Goal: Task Accomplishment & Management: Complete application form

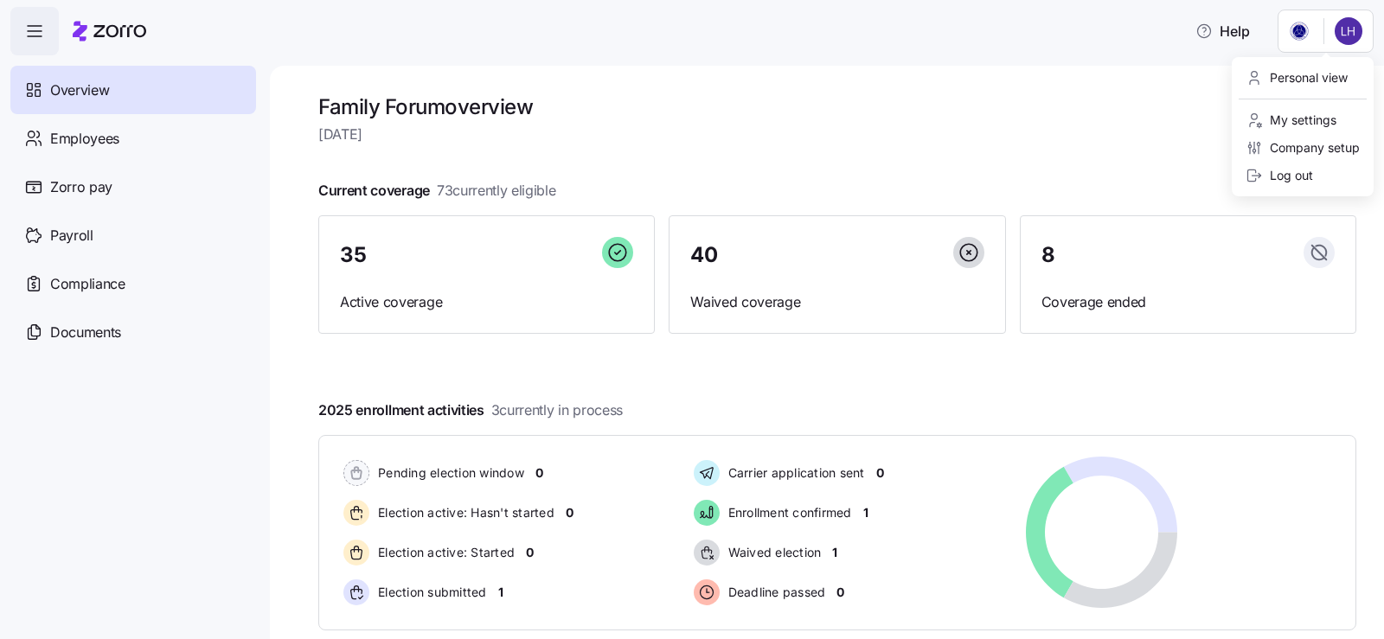
click at [1371, 29] on html "Help Overview Employees Zorro pay Payroll Compliance Documents Family Forum ove…" at bounding box center [692, 314] width 1384 height 629
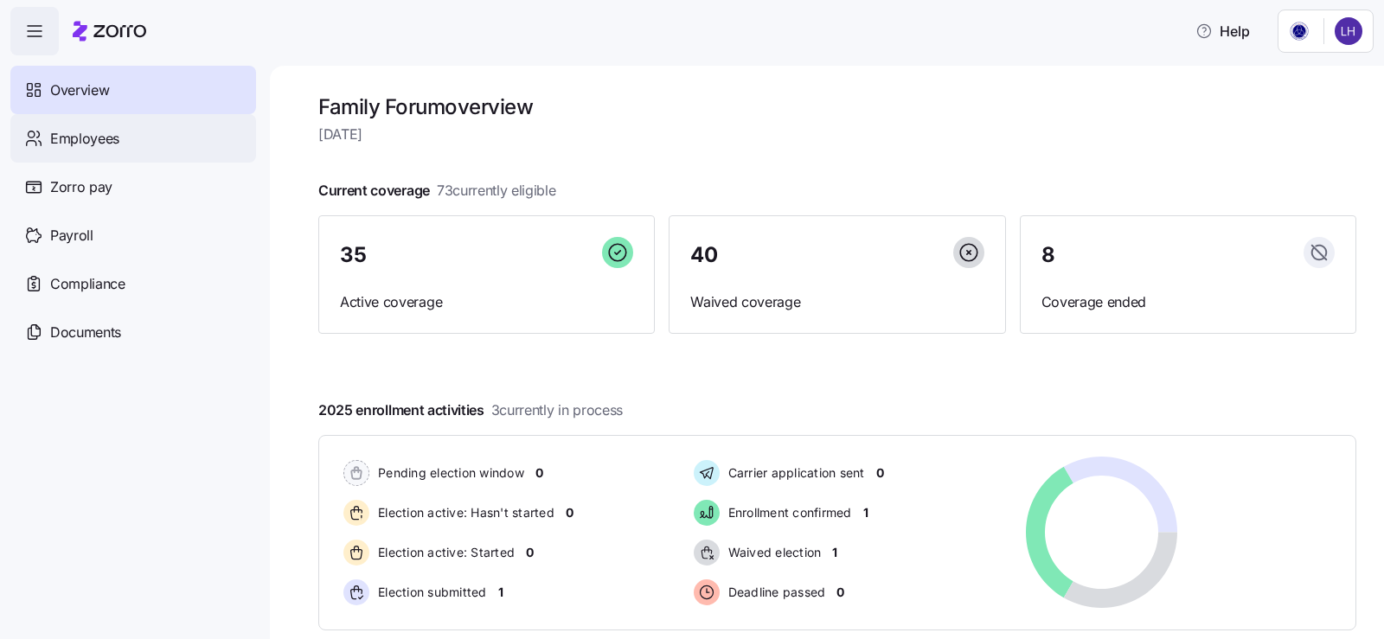
click at [135, 136] on html "Help Overview Employees Zorro pay Payroll Compliance Documents Family Forum ove…" at bounding box center [692, 314] width 1384 height 629
click at [123, 136] on div "Employees" at bounding box center [133, 138] width 246 height 48
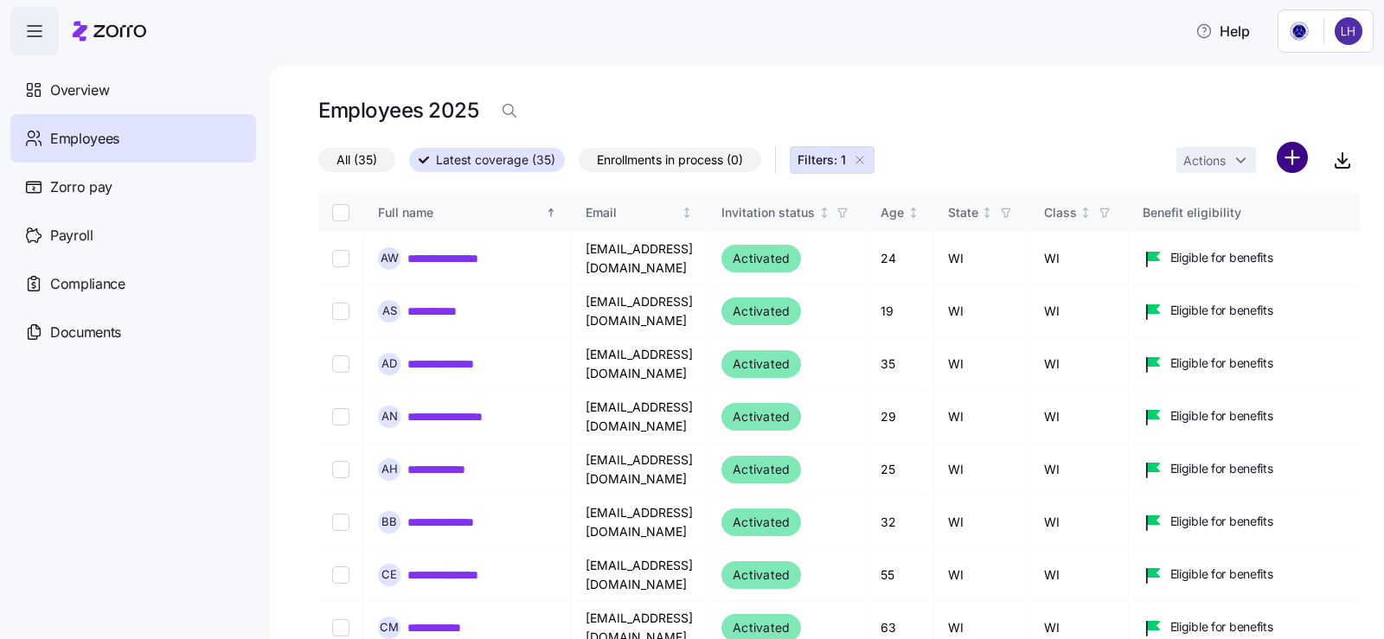
click at [1277, 165] on html "**********" at bounding box center [692, 314] width 1384 height 629
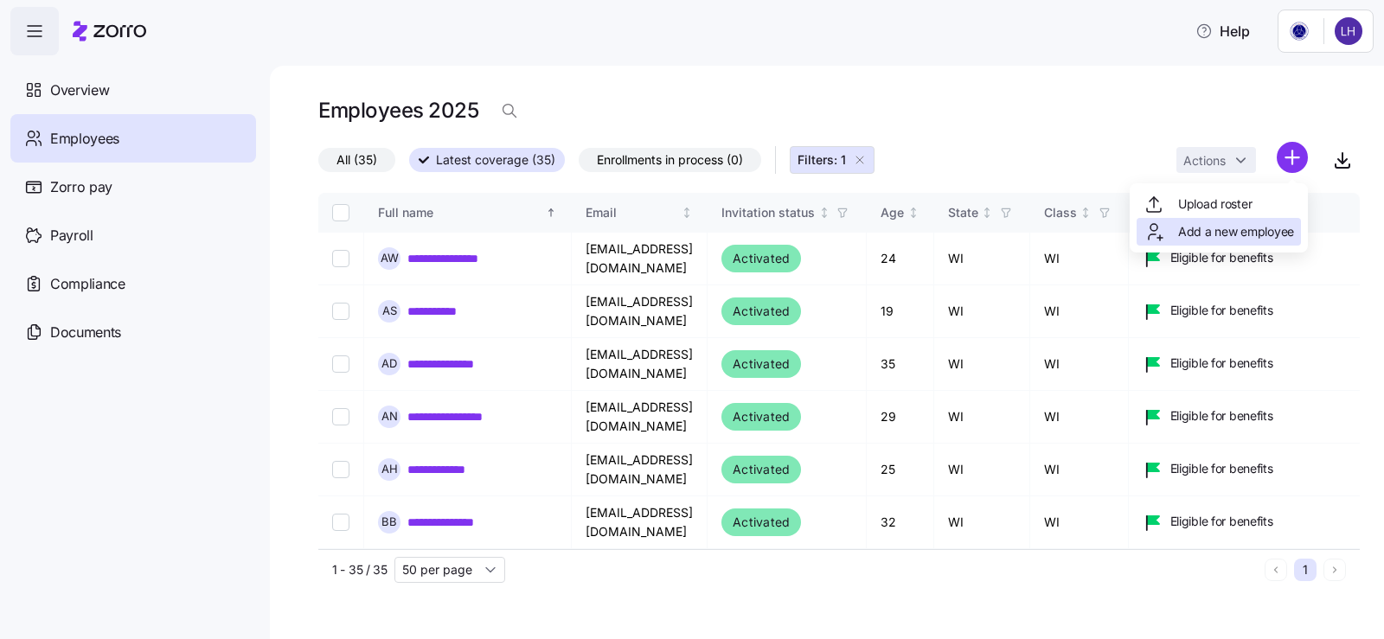
click at [1235, 223] on span "Add a new employee" at bounding box center [1236, 231] width 116 height 17
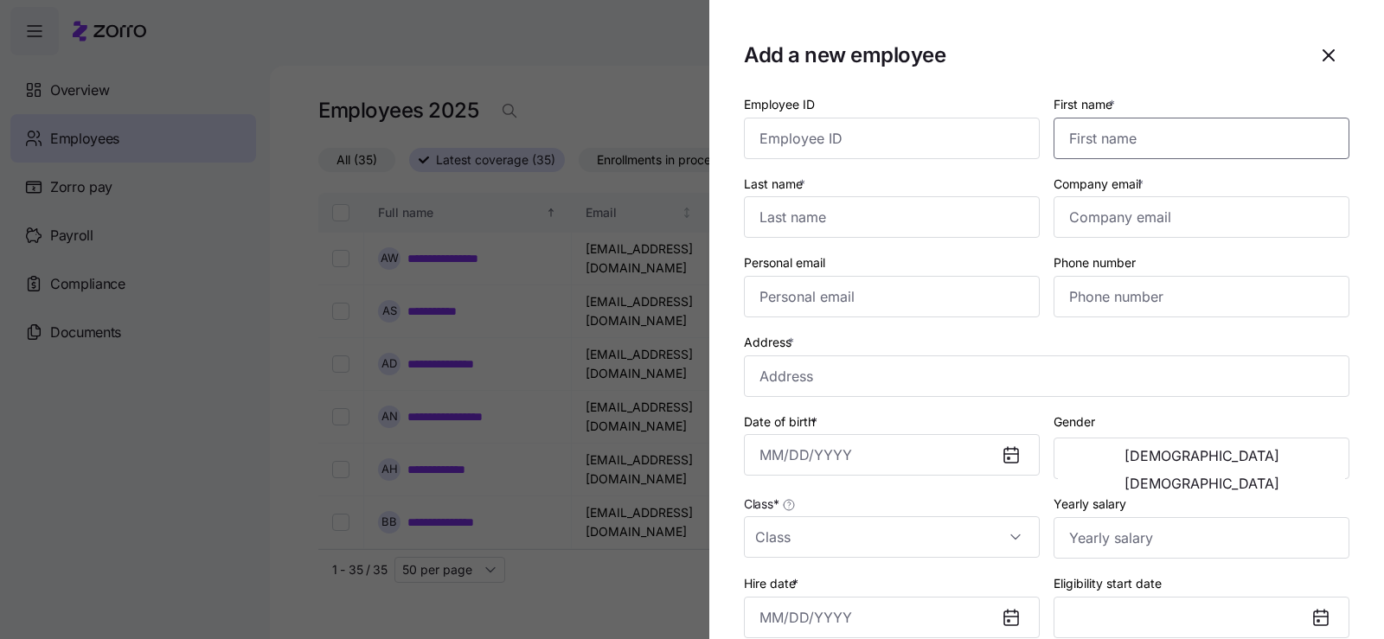
click at [1105, 132] on input "First name *" at bounding box center [1201, 139] width 296 height 42
type input "[PERSON_NAME]"
click at [971, 218] on input "Last name *" at bounding box center [892, 217] width 296 height 42
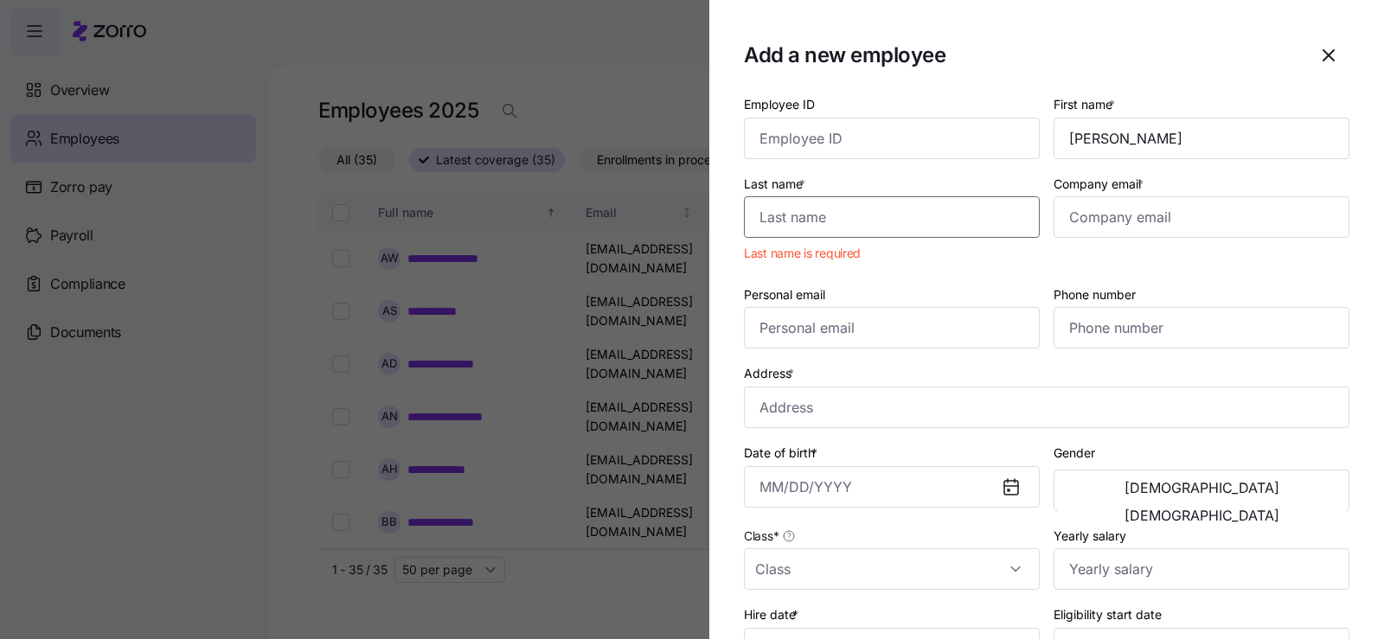
click at [874, 214] on input "Last name *" at bounding box center [892, 217] width 296 height 42
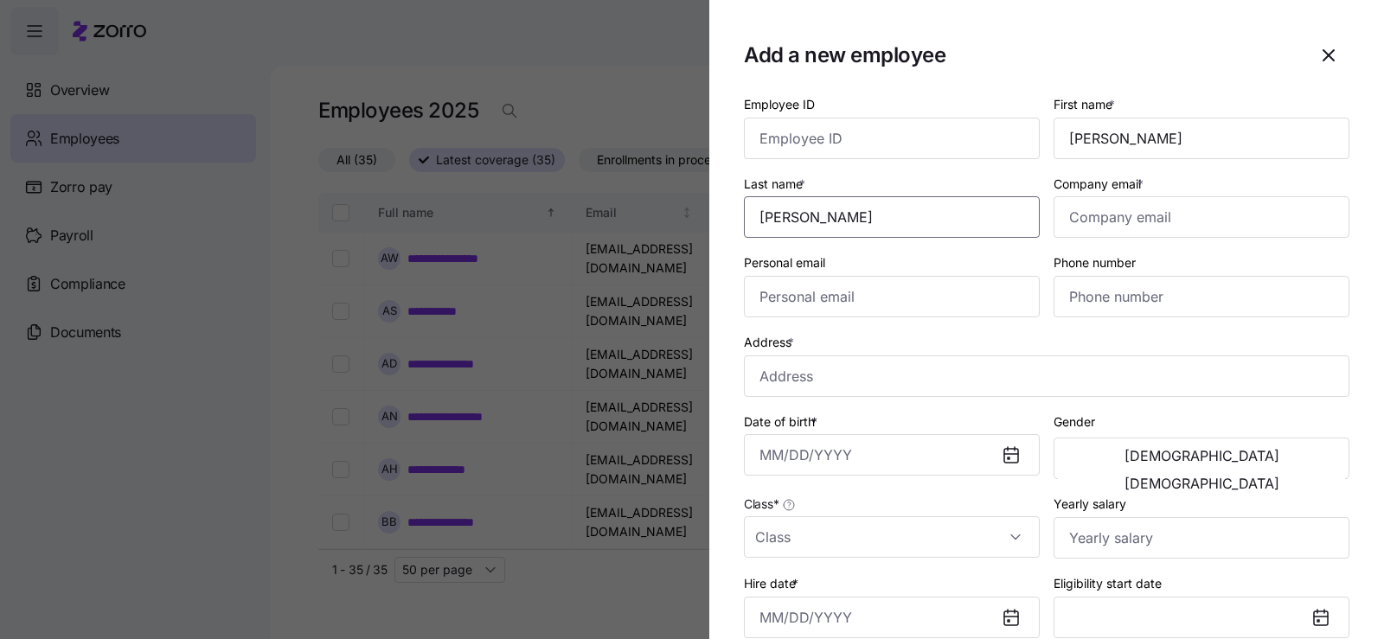
type input "[PERSON_NAME]"
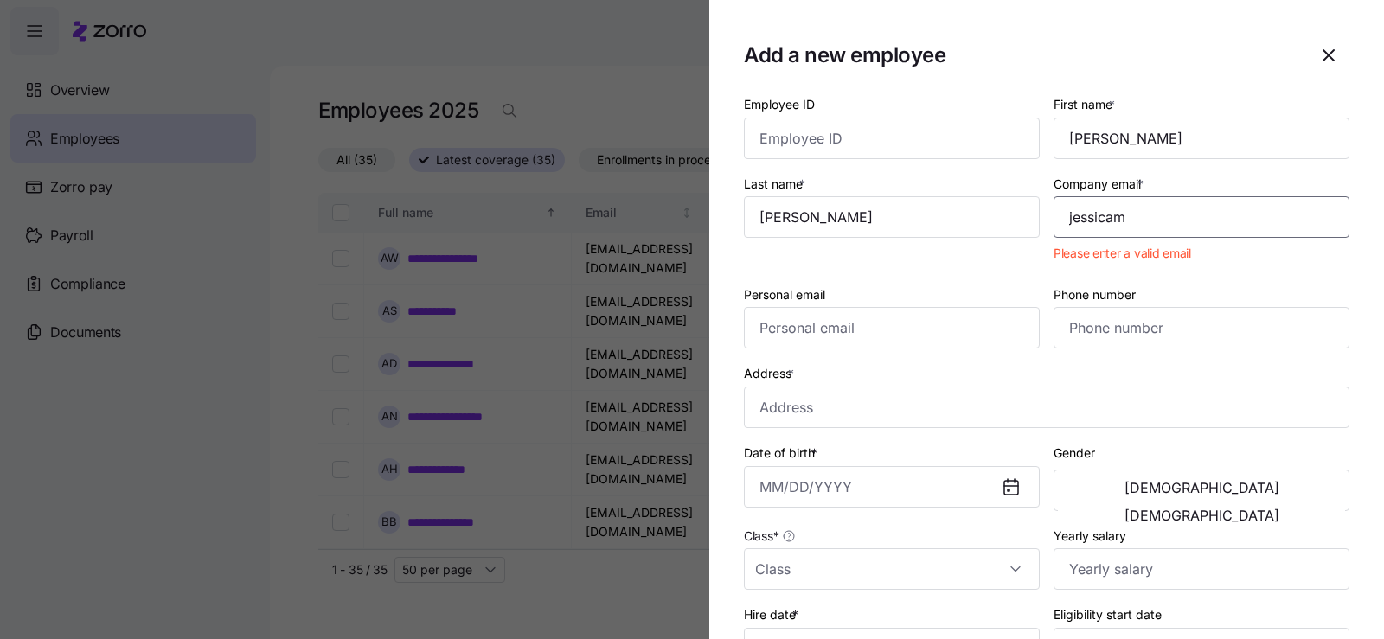
click at [1159, 214] on input "jessicam" at bounding box center [1201, 217] width 296 height 42
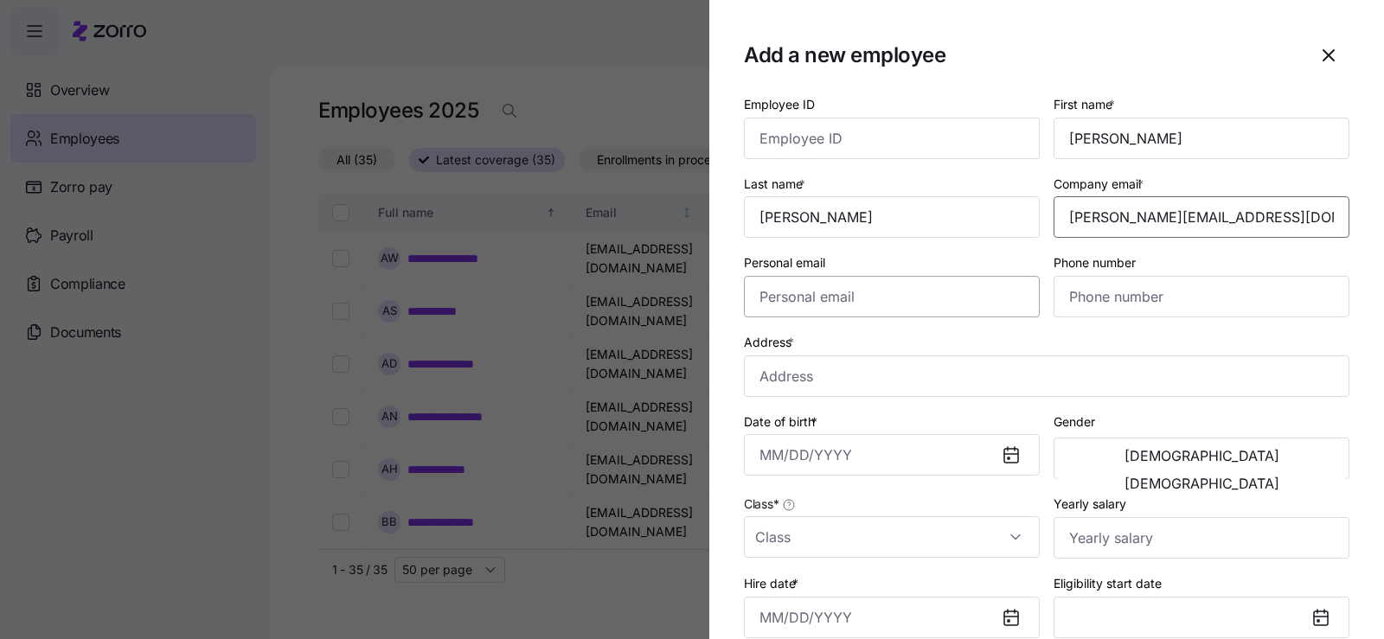
type input "[PERSON_NAME][EMAIL_ADDRESS][DOMAIN_NAME]"
click at [805, 301] on input "Personal email" at bounding box center [892, 297] width 296 height 42
click at [863, 296] on input "Personal email" at bounding box center [892, 297] width 296 height 42
type input "[EMAIL_ADDRESS][DOMAIN_NAME]"
click at [1160, 283] on input "Phone number" at bounding box center [1201, 297] width 296 height 42
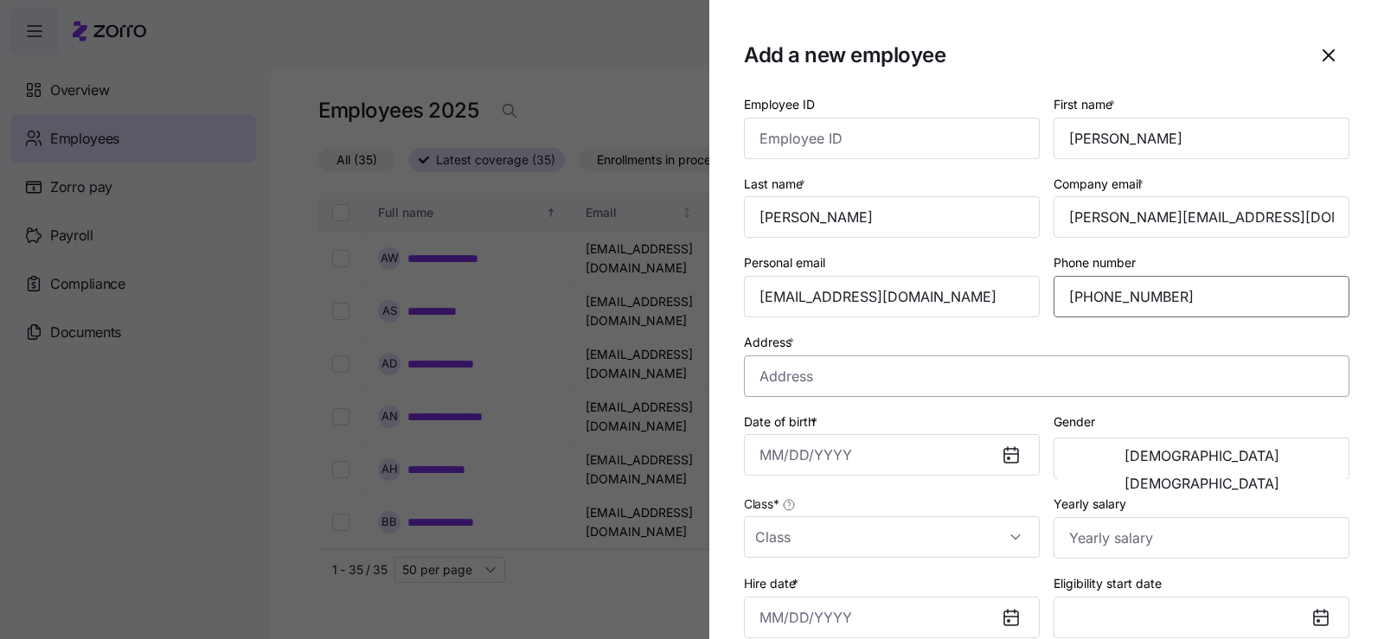
type input "[PHONE_NUMBER]"
click at [816, 373] on input "Address *" at bounding box center [1046, 376] width 605 height 42
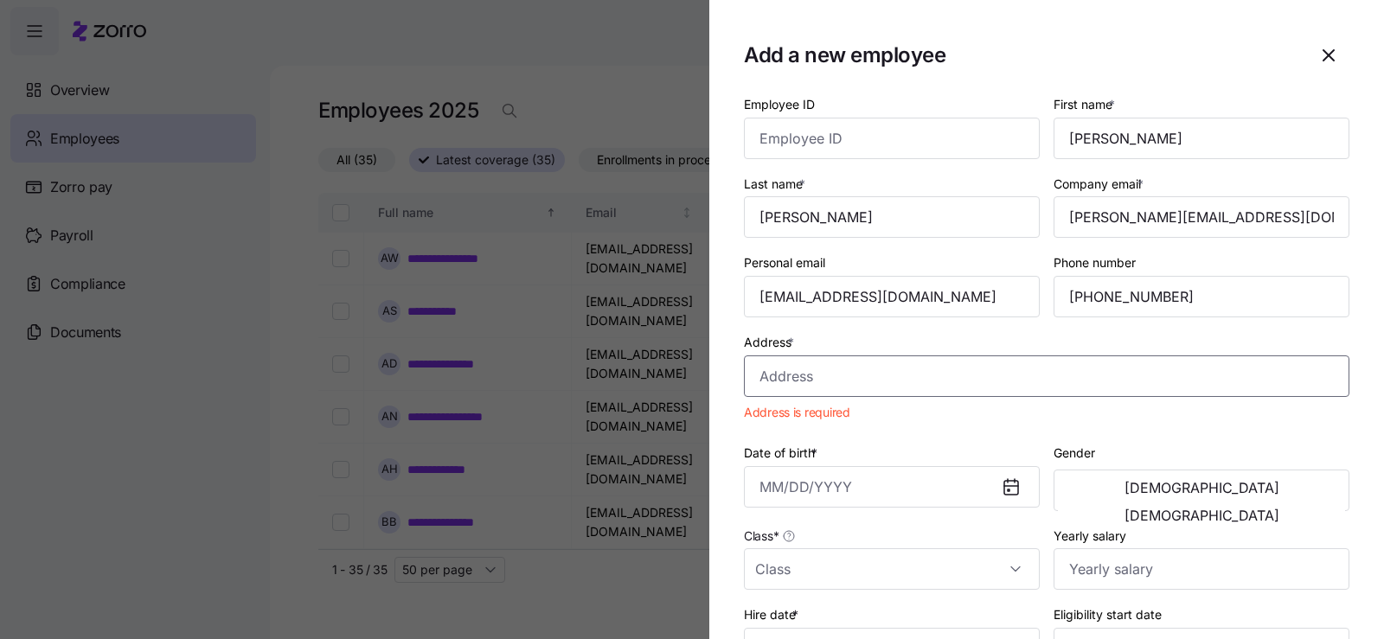
click at [886, 379] on input "Address *" at bounding box center [1046, 376] width 605 height 42
paste input "[STREET_ADDRESS]"
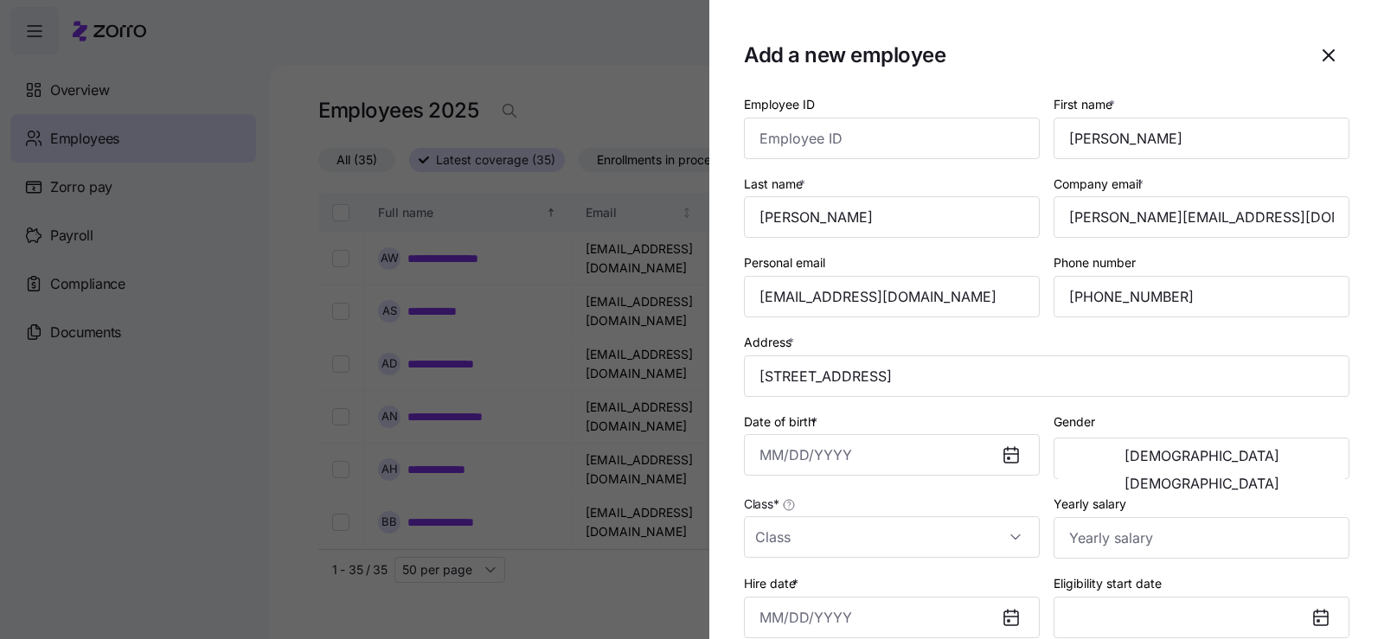
type input "[STREET_ADDRESS]"
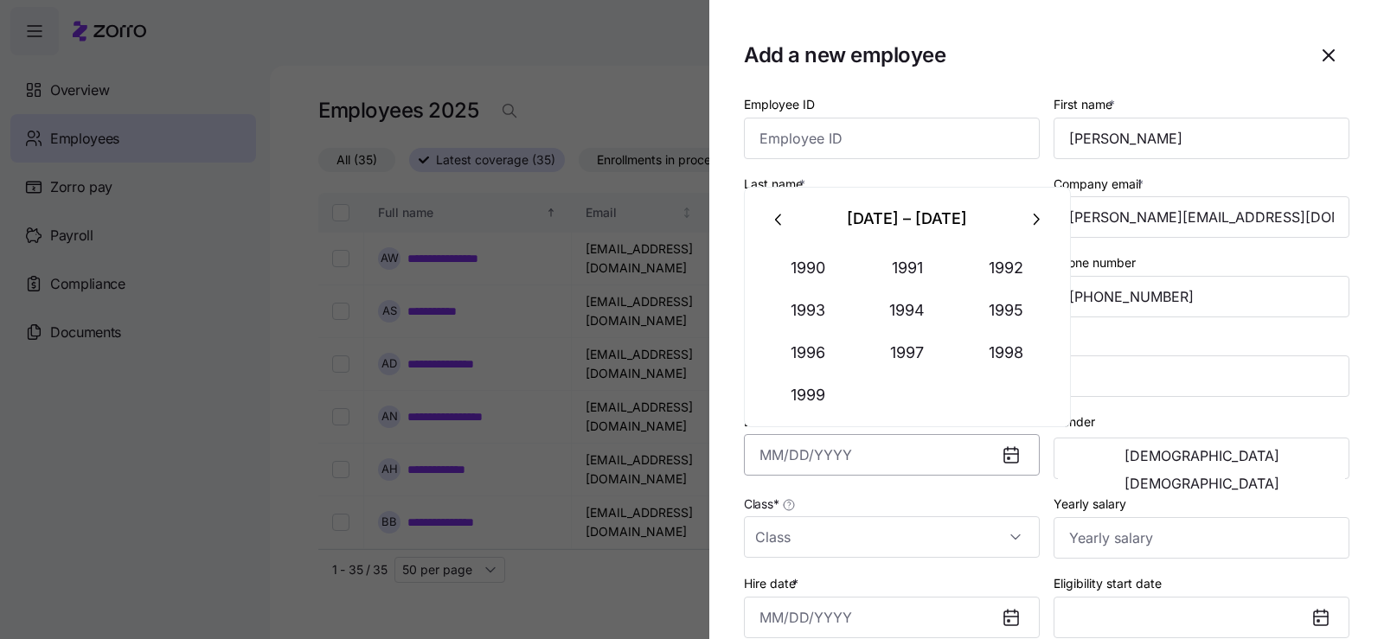
click at [874, 464] on input "Date of birth *" at bounding box center [892, 455] width 296 height 42
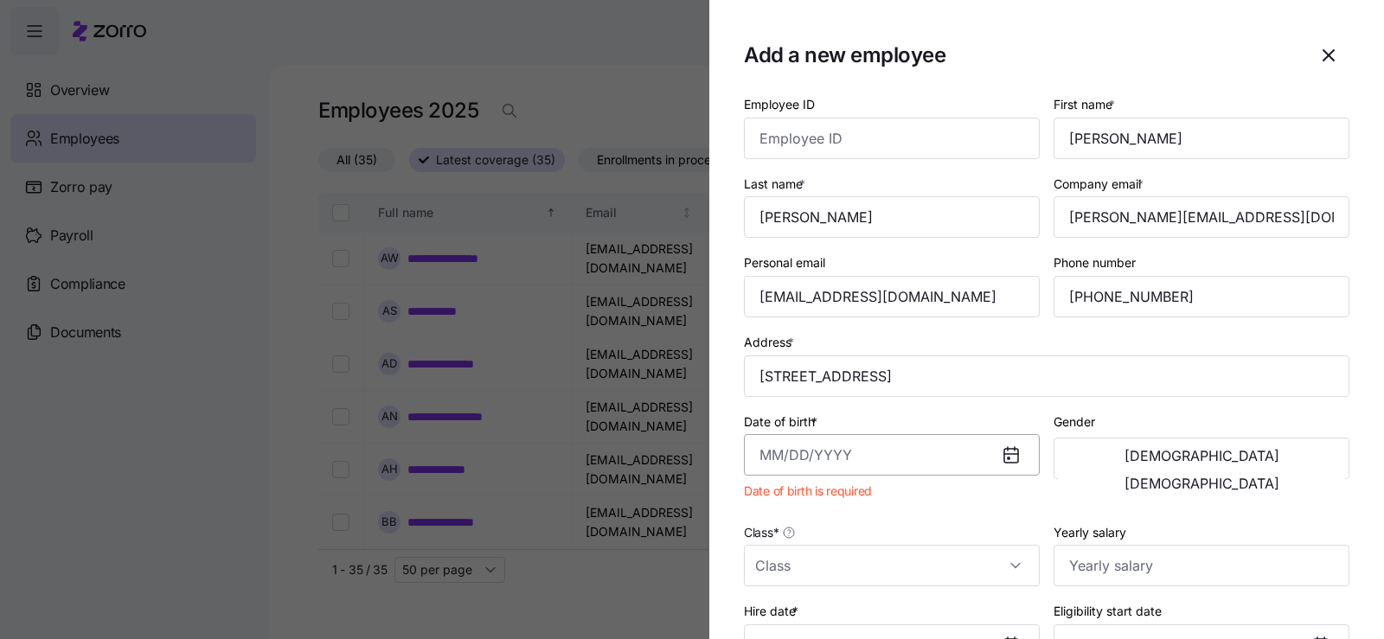
click at [826, 451] on input "Date of birth *" at bounding box center [892, 455] width 296 height 42
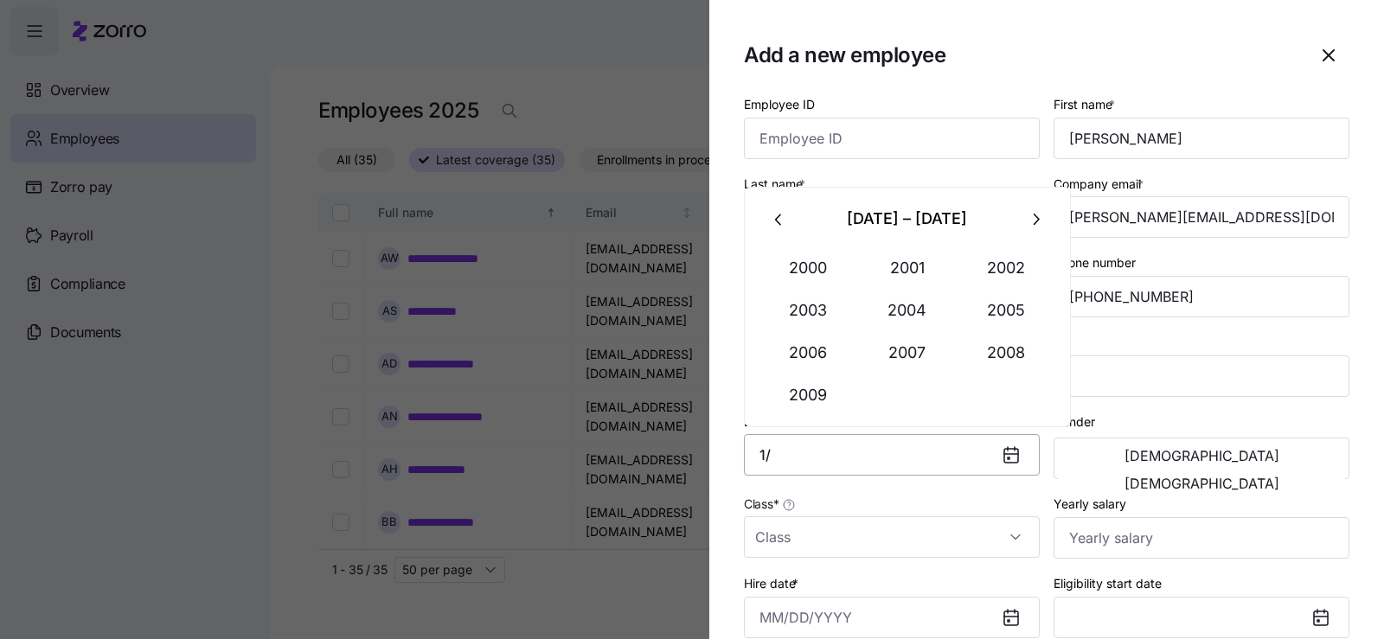
type input "1"
type input "[DATE]"
click at [892, 501] on div "Class *" at bounding box center [892, 525] width 296 height 65
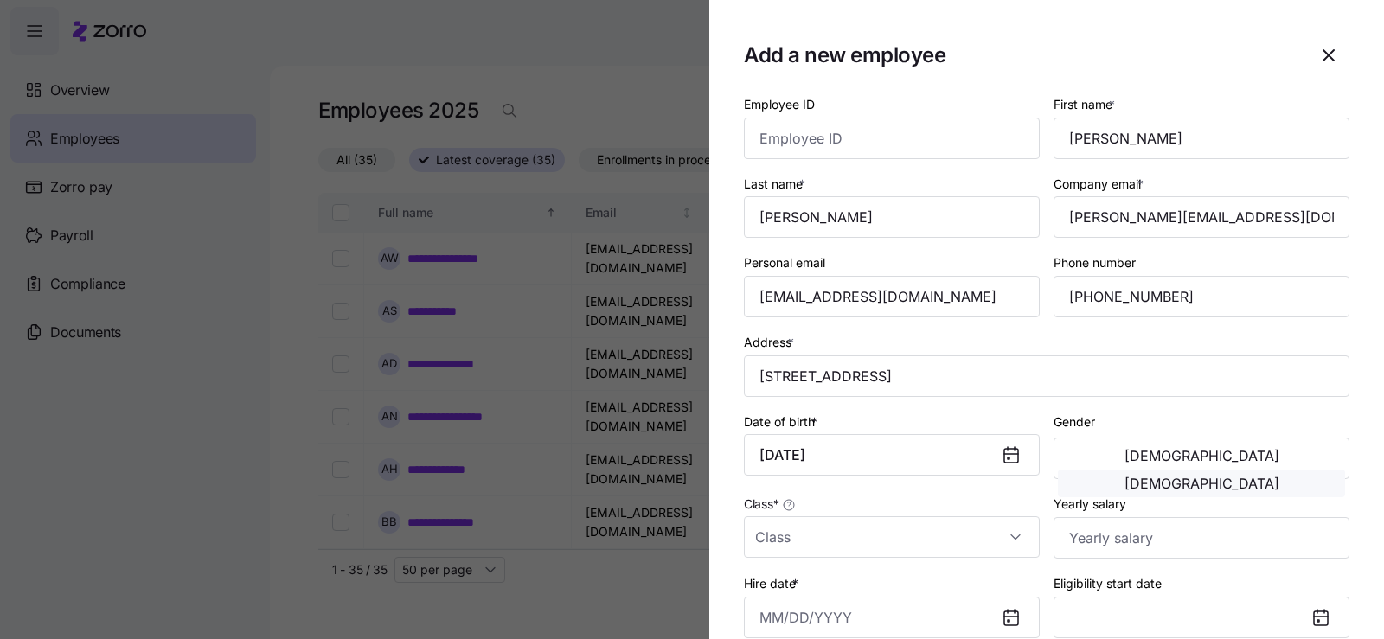
click at [1286, 470] on button "[DEMOGRAPHIC_DATA]" at bounding box center [1201, 484] width 287 height 28
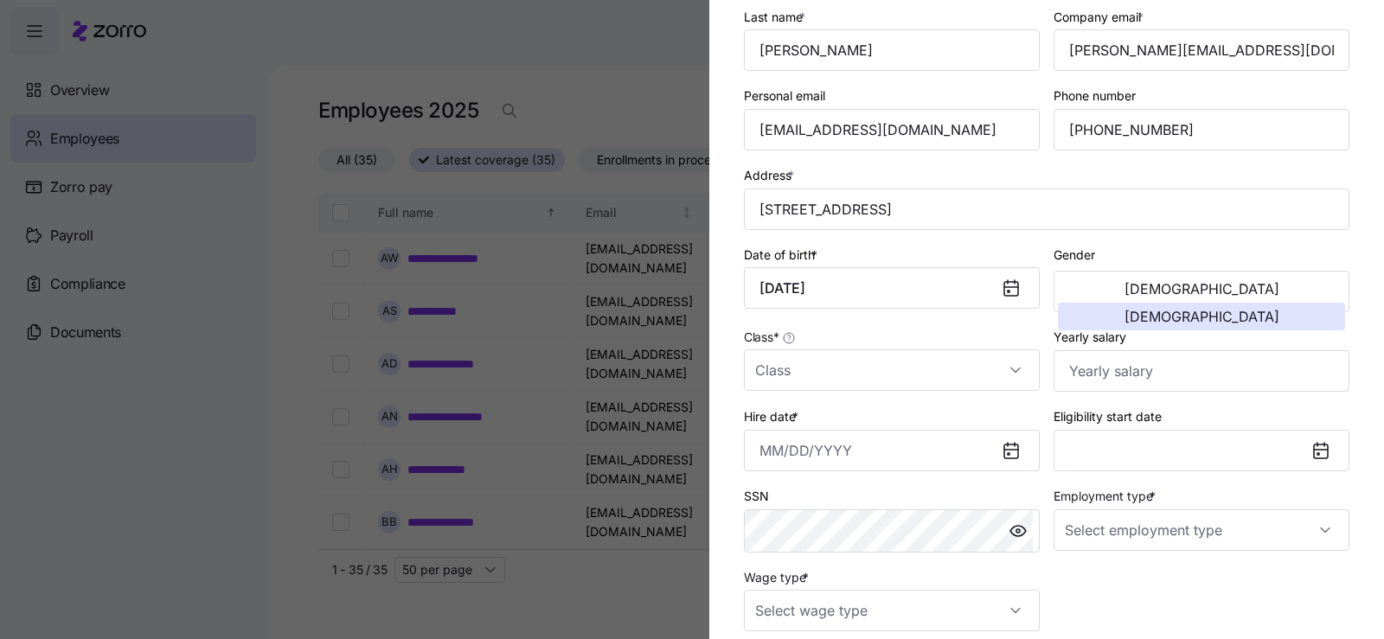
scroll to position [173, 0]
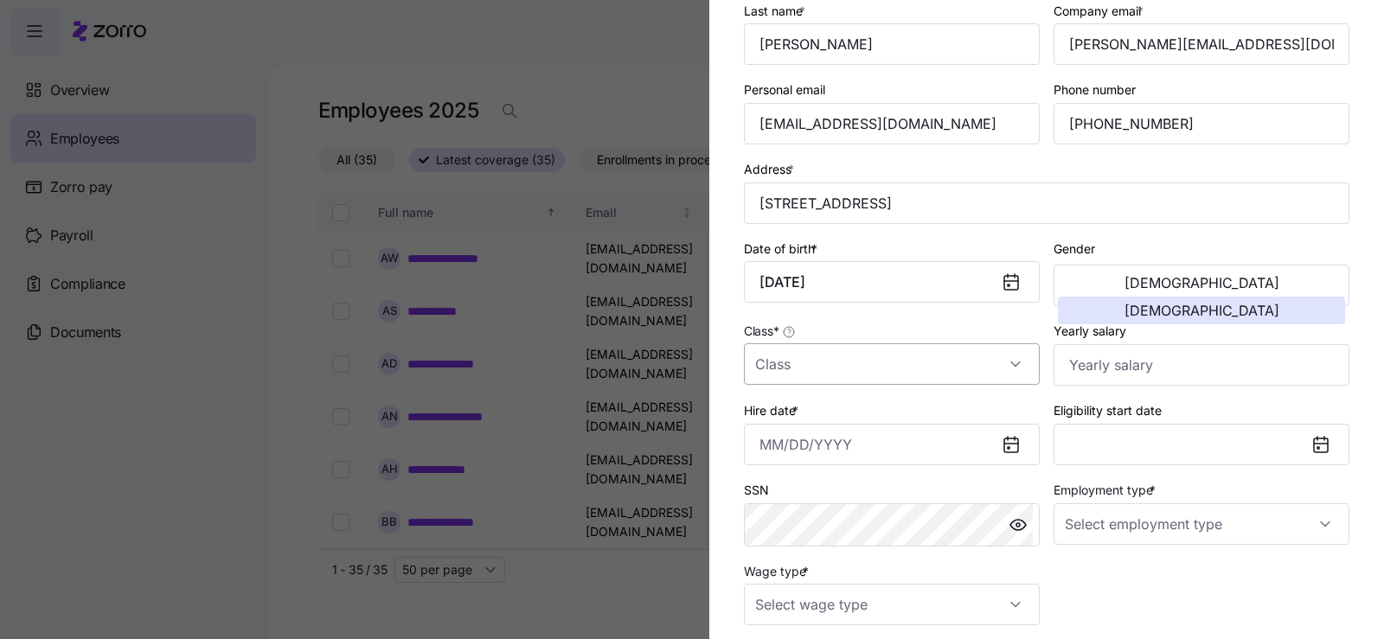
click at [843, 376] on input "Class *" at bounding box center [892, 364] width 296 height 42
click at [824, 450] on div "WI" at bounding box center [889, 453] width 276 height 36
type input "WI"
click at [1010, 441] on icon at bounding box center [1011, 445] width 14 height 14
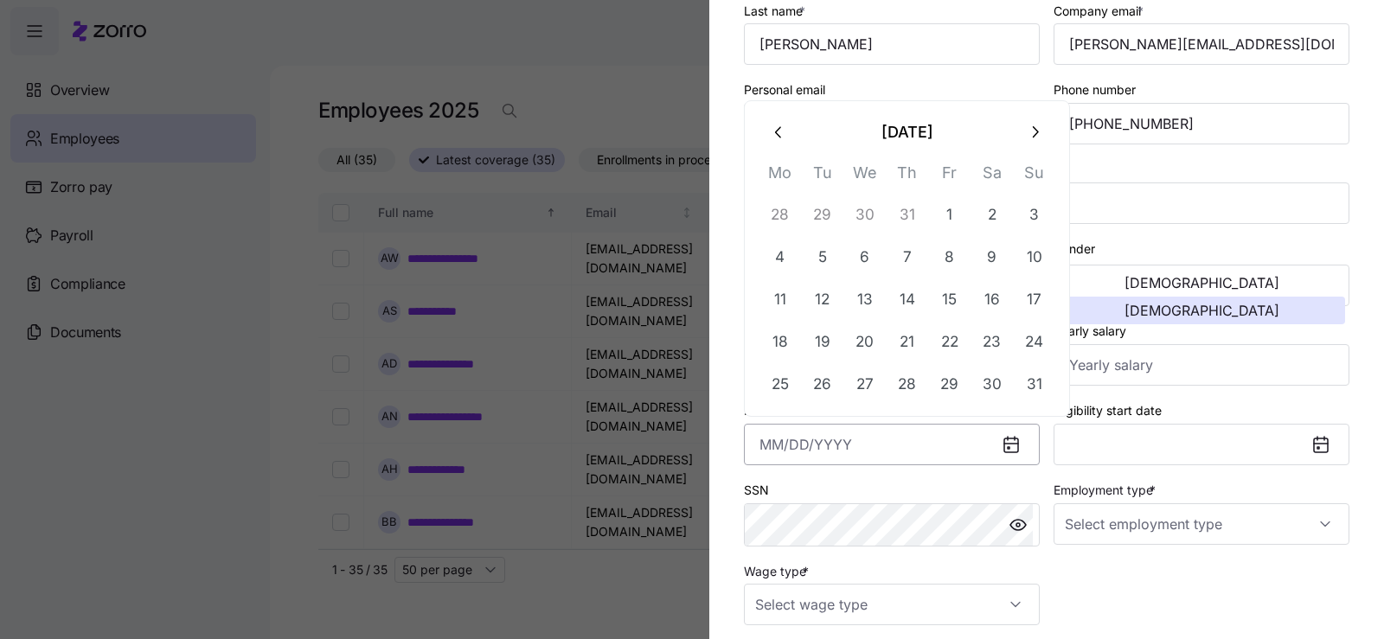
click at [919, 458] on input "Hire date *" at bounding box center [892, 445] width 296 height 42
click at [865, 351] on button "20" at bounding box center [865, 342] width 42 height 42
type input "[DATE]"
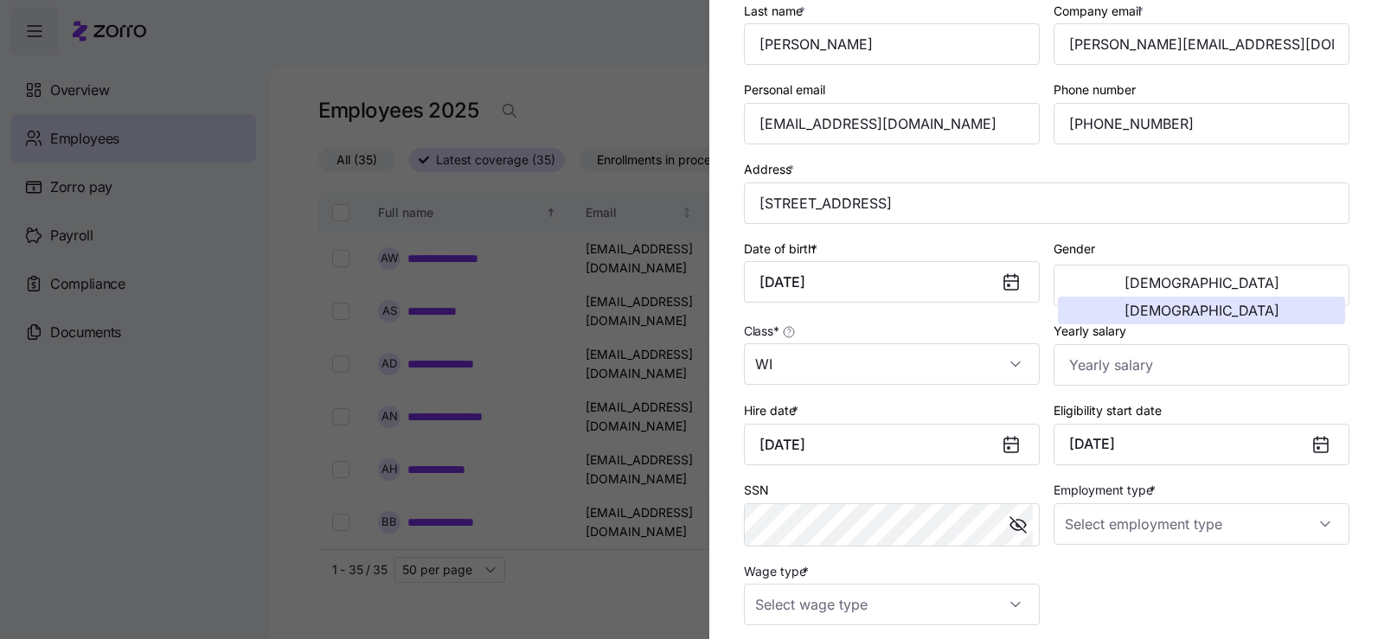
click at [1111, 598] on div "Employee ID First name * [PERSON_NAME] Last name * [PERSON_NAME] Company email …" at bounding box center [1046, 273] width 619 height 719
click at [1126, 545] on div "Employment type *" at bounding box center [1202, 512] width 310 height 81
click at [1150, 506] on input "Employment type *" at bounding box center [1201, 524] width 296 height 42
click at [1134, 582] on div "Full Time" at bounding box center [1192, 577] width 276 height 36
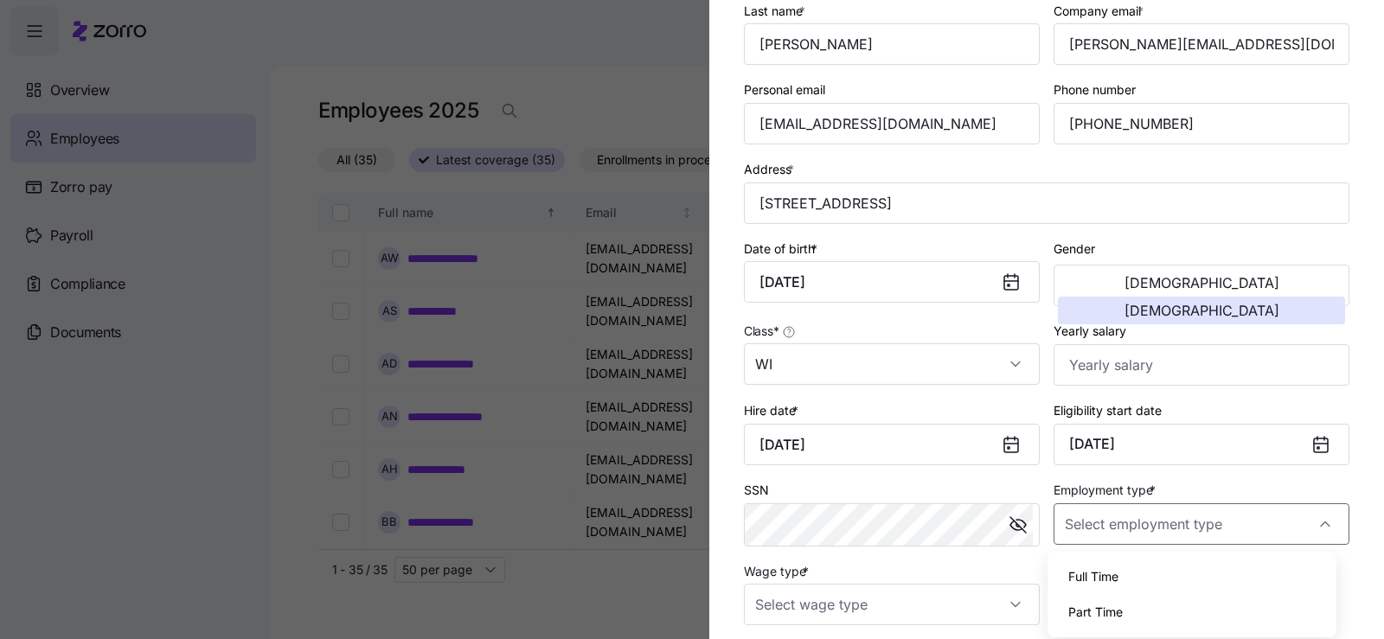
type input "Full Time"
click at [1133, 582] on div "Employee ID First name * [PERSON_NAME] Last name * [PERSON_NAME] Company email …" at bounding box center [1046, 273] width 619 height 719
click at [1133, 579] on div "Employee ID First name * [PERSON_NAME] Last name * [PERSON_NAME] Company email …" at bounding box center [1046, 273] width 619 height 719
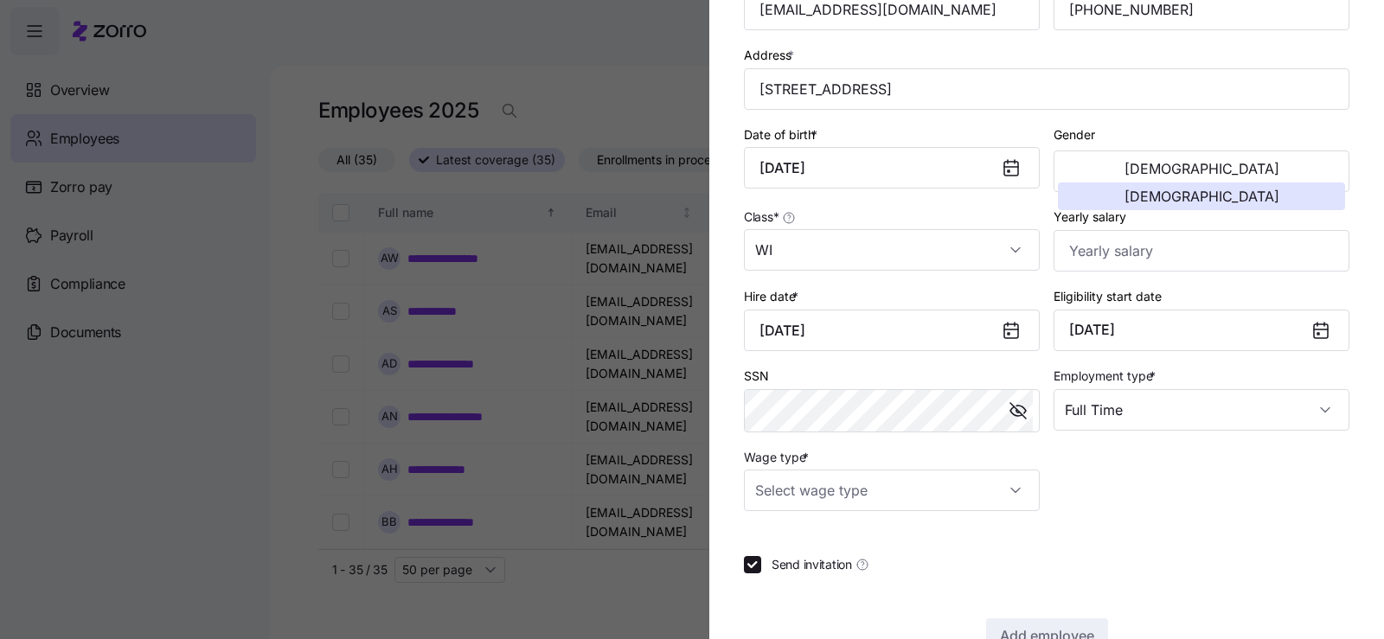
scroll to position [336, 0]
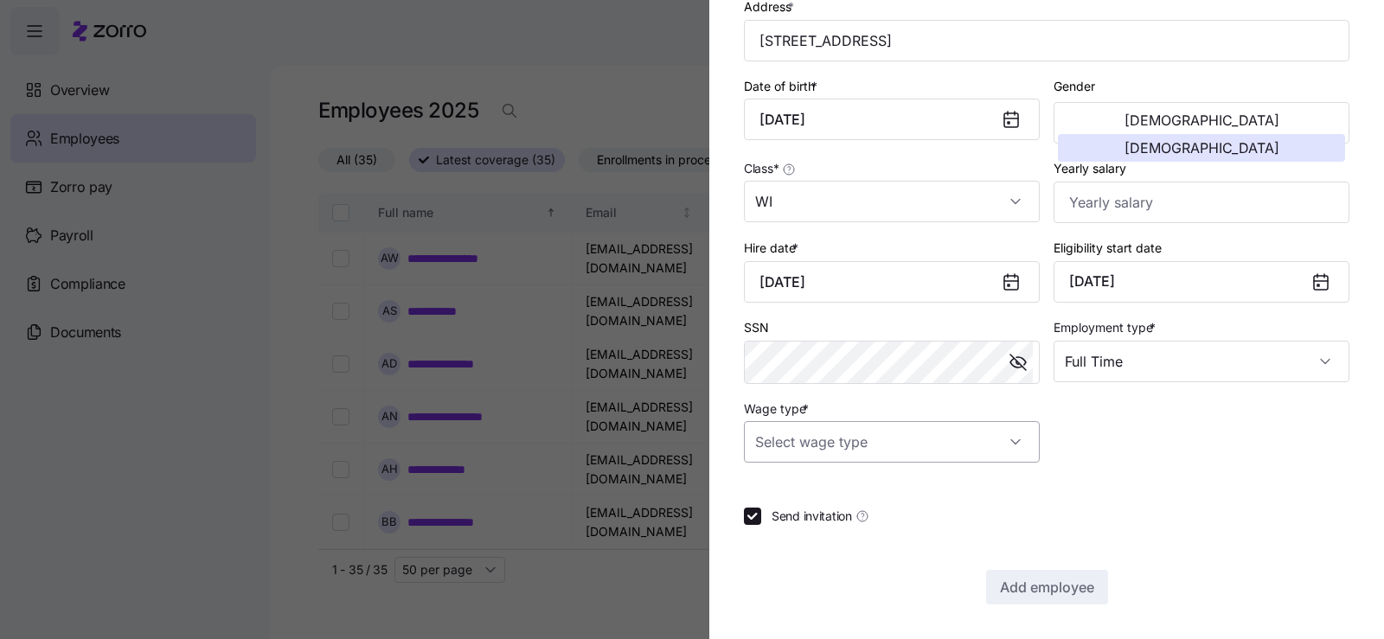
click at [859, 453] on input "Wage type *" at bounding box center [892, 442] width 296 height 42
click at [842, 541] on div "Hourly" at bounding box center [889, 531] width 276 height 36
type input "Hourly"
click at [1105, 202] on input "Yearly salary" at bounding box center [1201, 203] width 296 height 42
type input "$32,988"
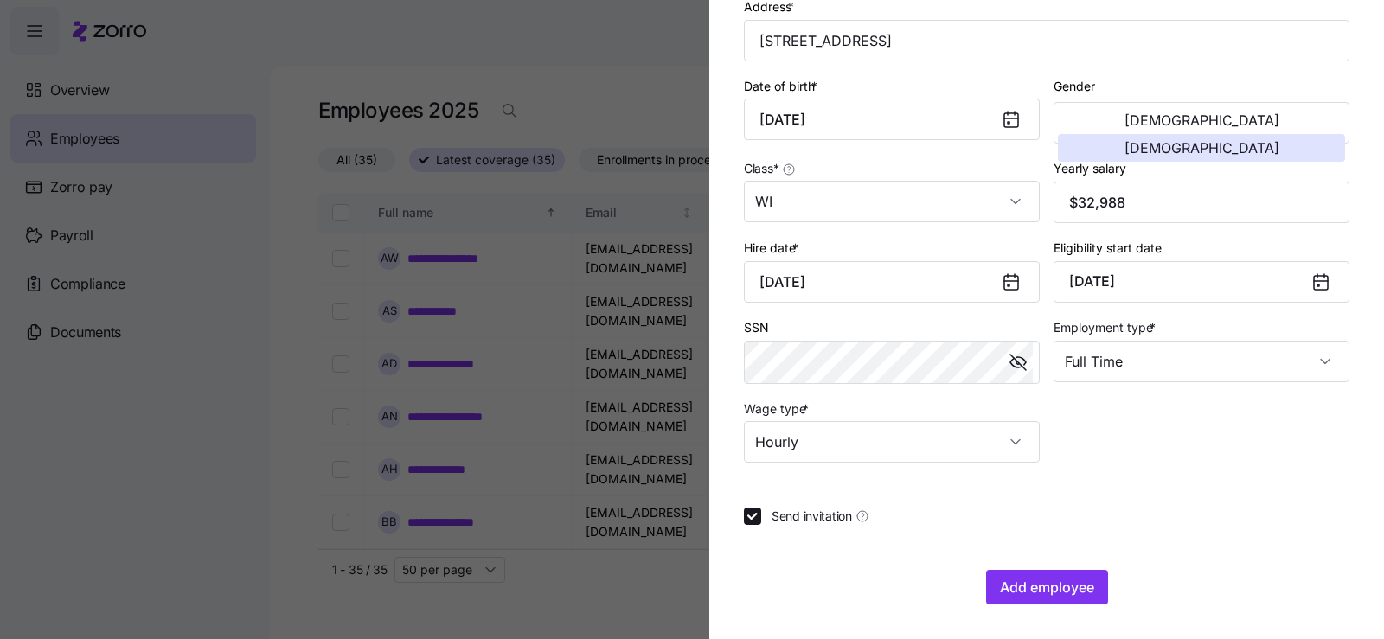
click at [1034, 611] on section "Add a new employee Employee ID First name * [PERSON_NAME] Last name * [PERSON_N…" at bounding box center [1046, 319] width 675 height 639
click at [1045, 579] on span "Add employee" at bounding box center [1047, 587] width 94 height 21
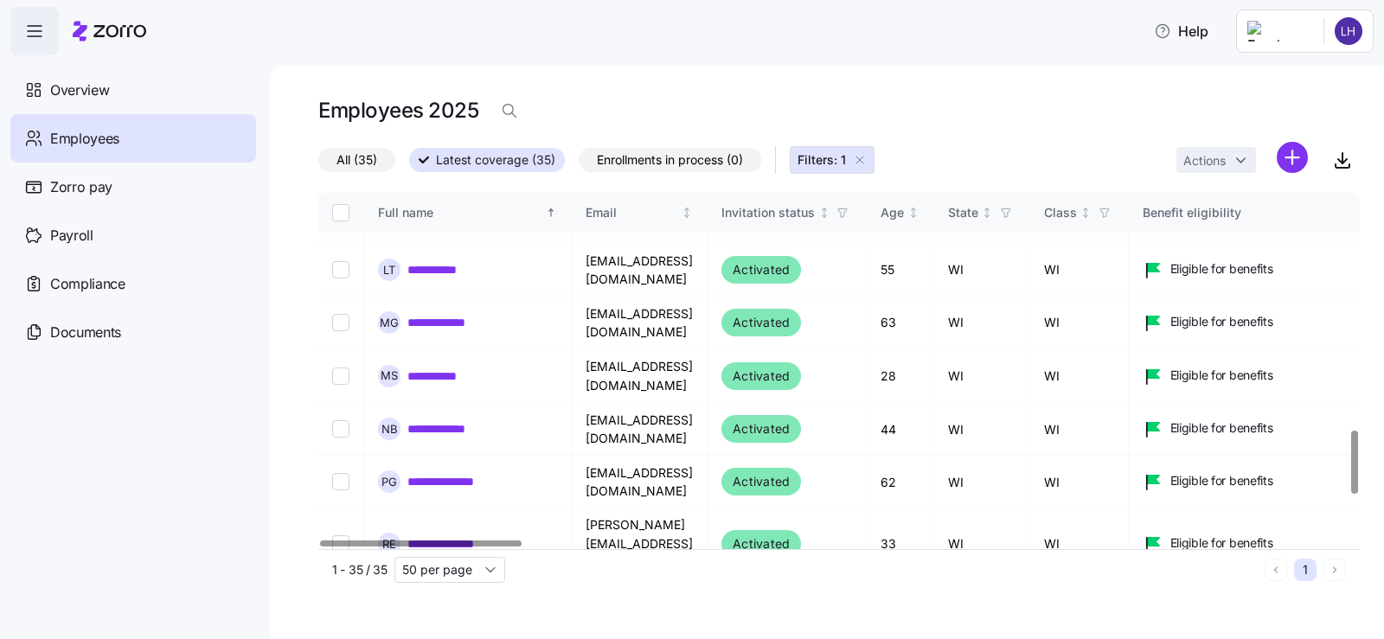
scroll to position [1384, 0]
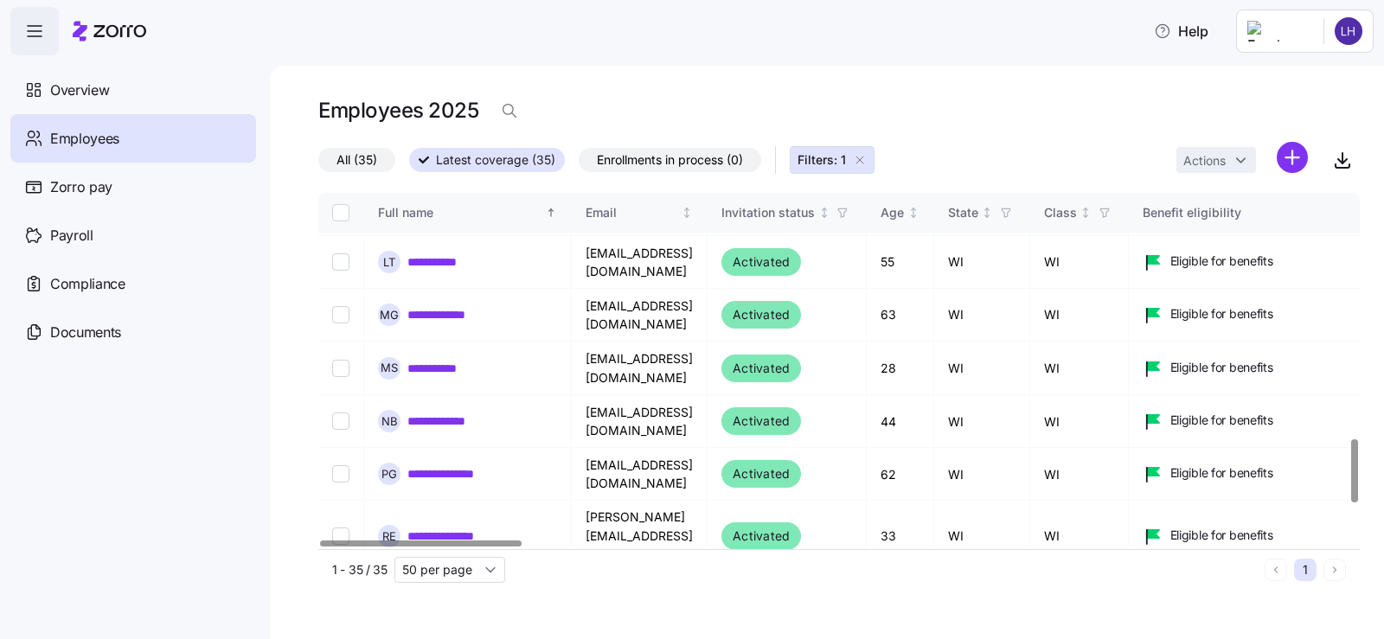
click at [866, 161] on icon "button" at bounding box center [860, 160] width 14 height 14
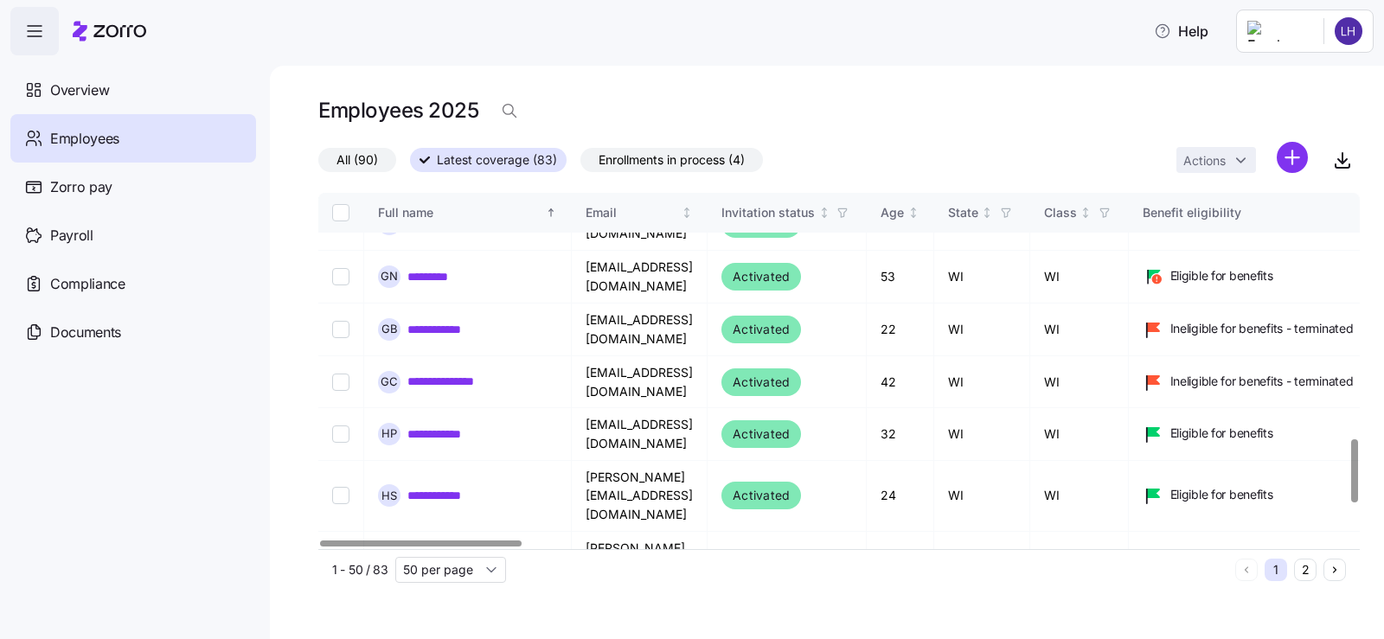
click at [856, 157] on div "All (90) Latest coverage (83) Enrollments in process (4) Actions" at bounding box center [838, 160] width 1041 height 37
click at [690, 163] on span "Enrollments in process (4)" at bounding box center [671, 160] width 146 height 22
click at [580, 164] on input "Enrollments in process (4)" at bounding box center [580, 164] width 0 height 0
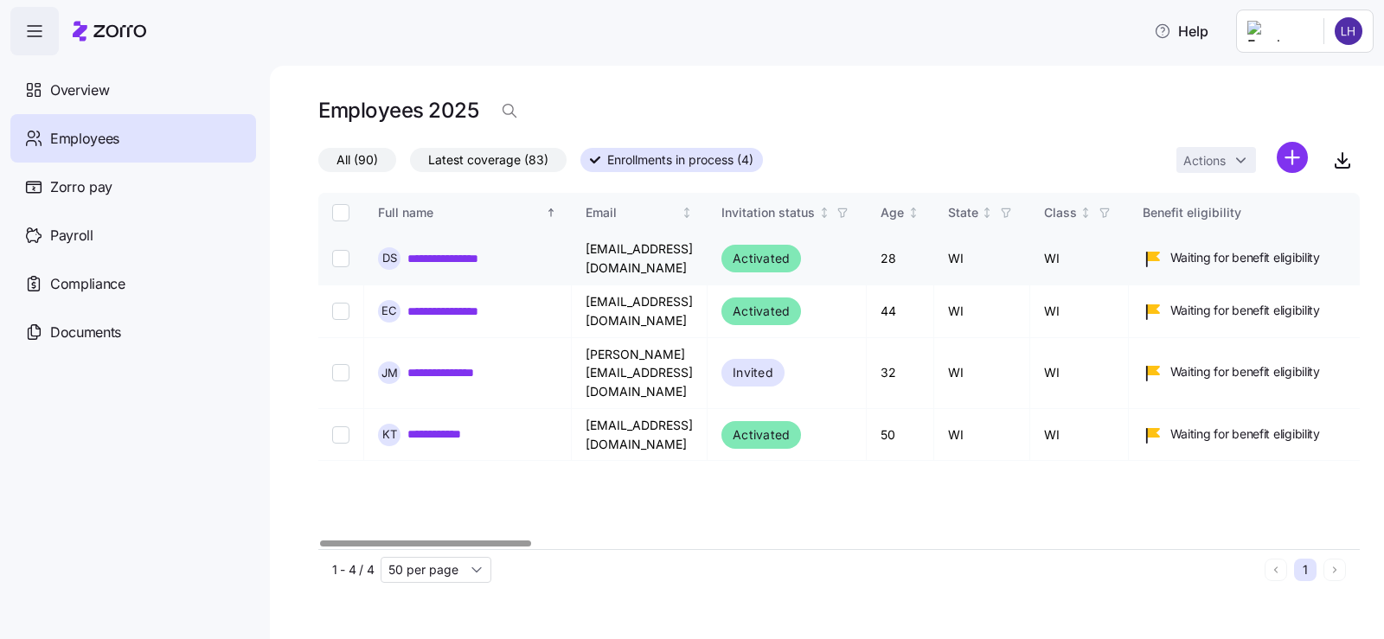
click at [437, 258] on link "**********" at bounding box center [454, 258] width 95 height 17
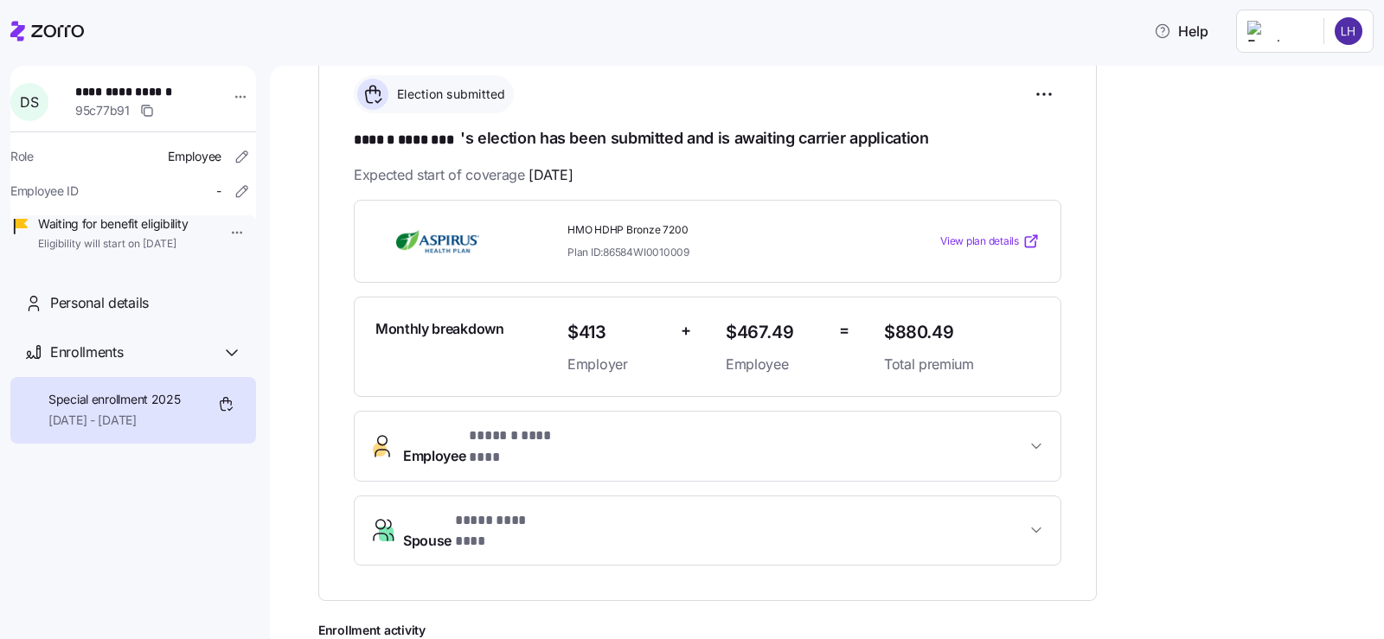
scroll to position [259, 0]
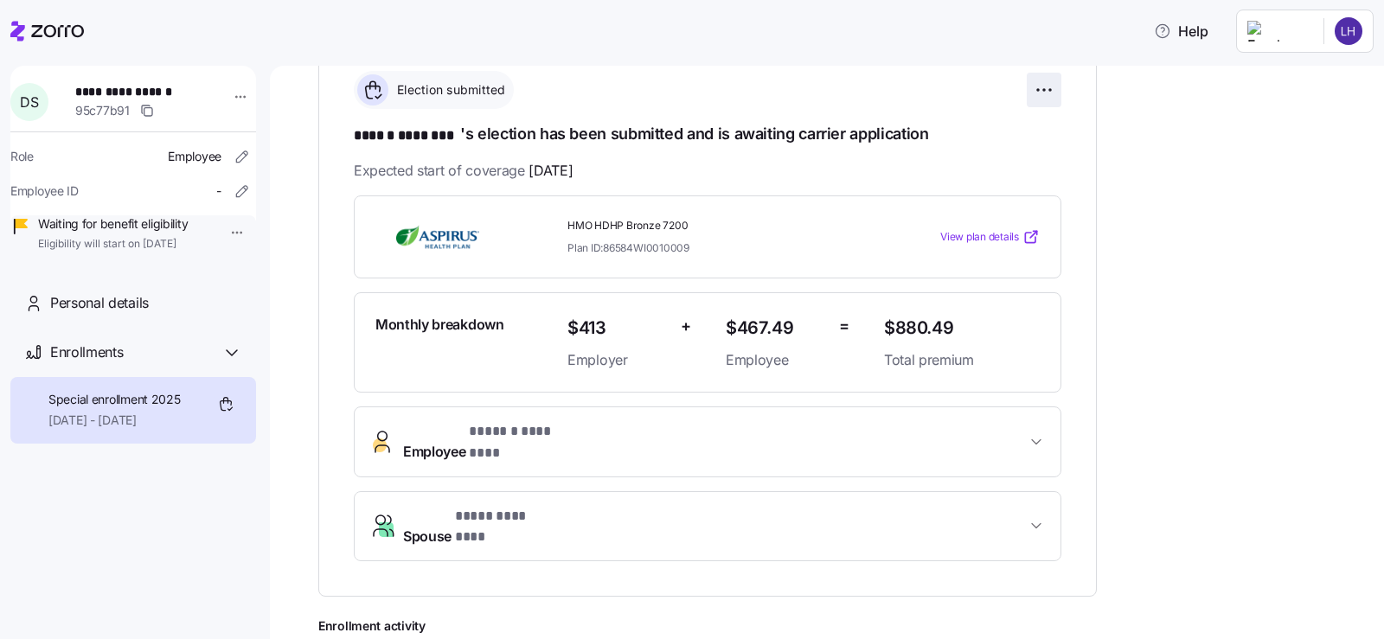
click at [1052, 92] on html "**********" at bounding box center [692, 314] width 1384 height 629
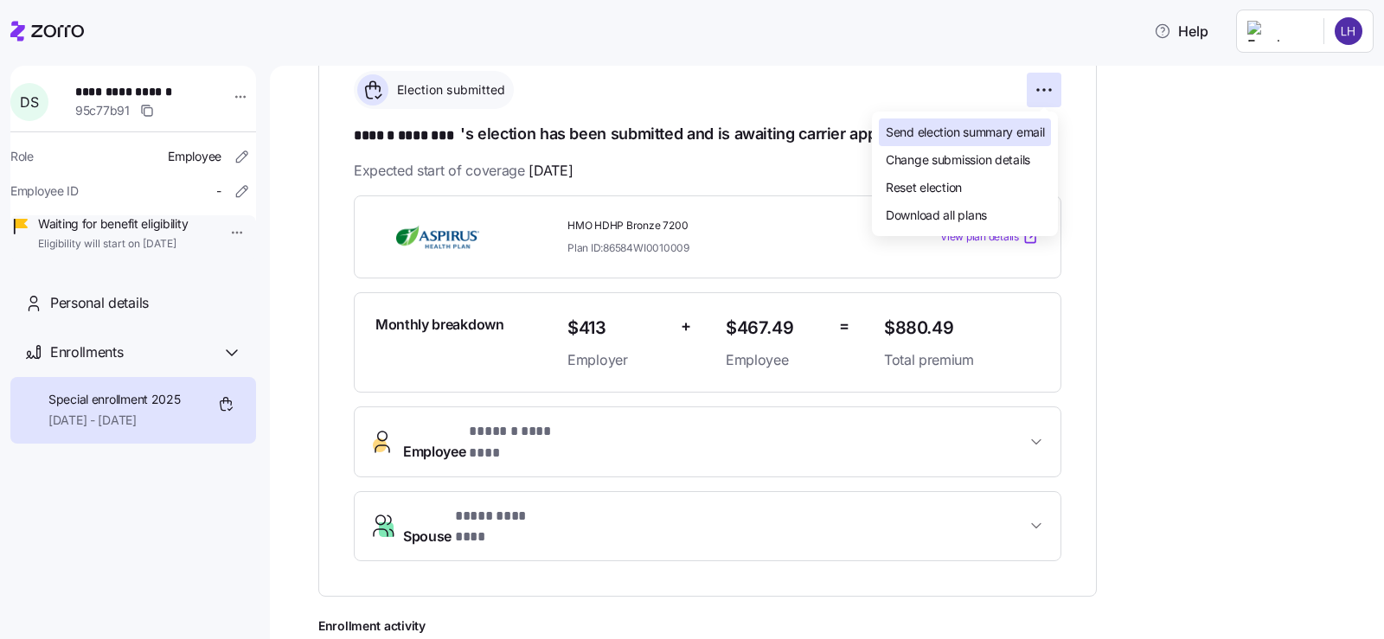
click at [1015, 144] on div "Send election summary email" at bounding box center [965, 132] width 172 height 28
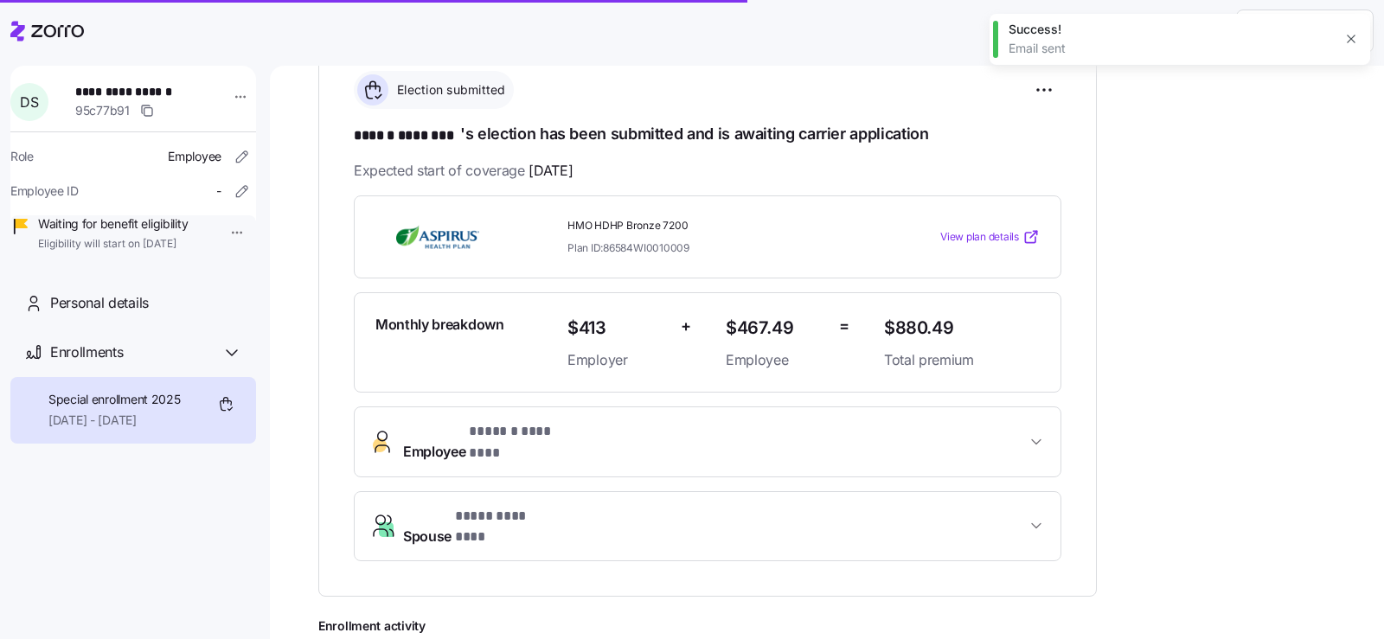
click at [1355, 32] on button "button" at bounding box center [1351, 39] width 24 height 24
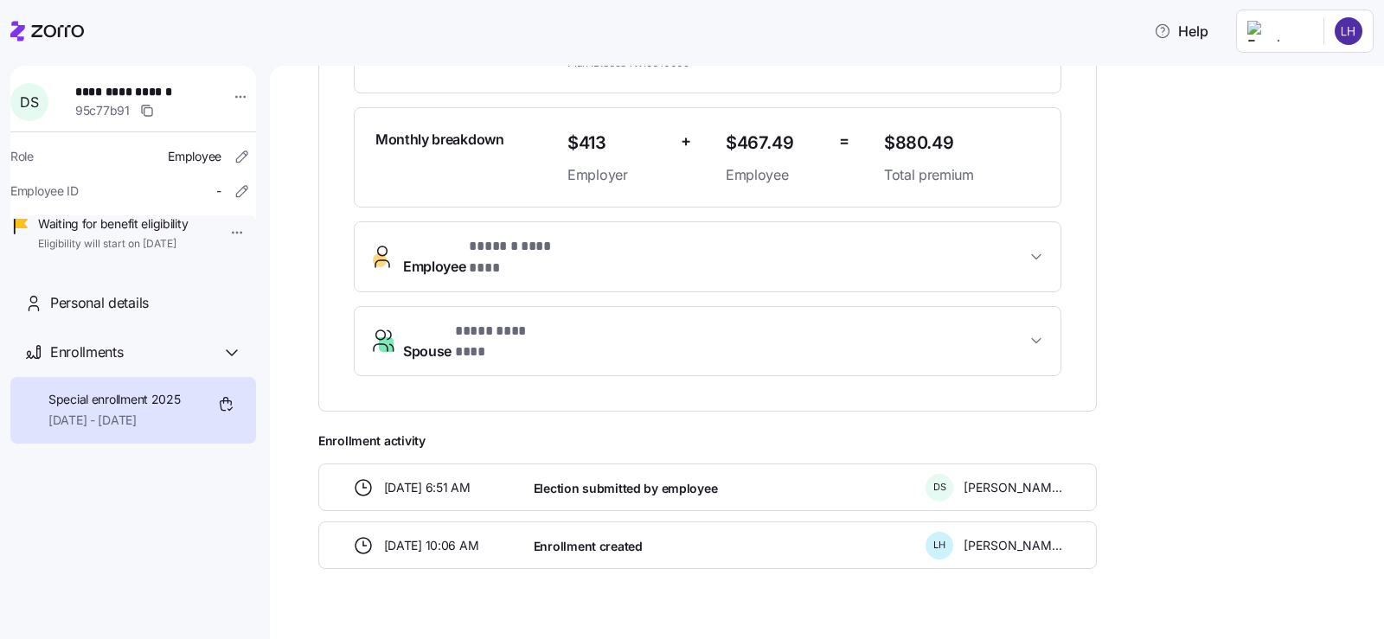
scroll to position [449, 0]
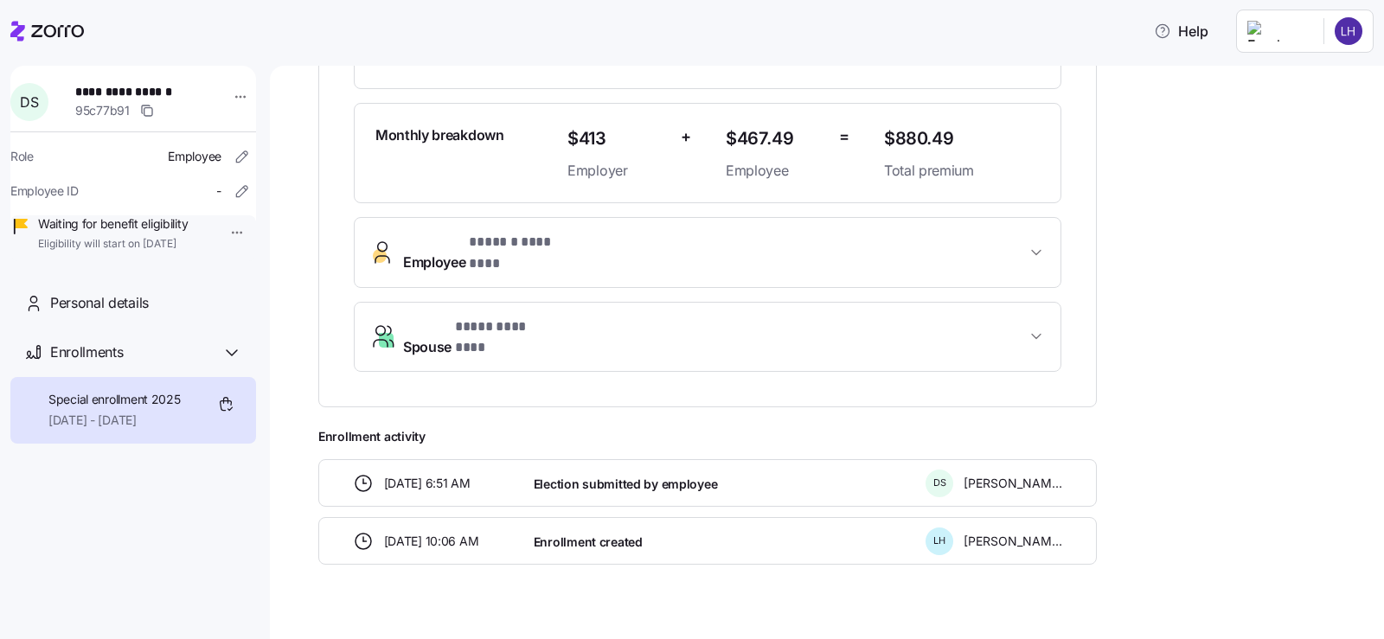
click at [1043, 323] on button "Spouse * **** ******** *" at bounding box center [708, 337] width 706 height 69
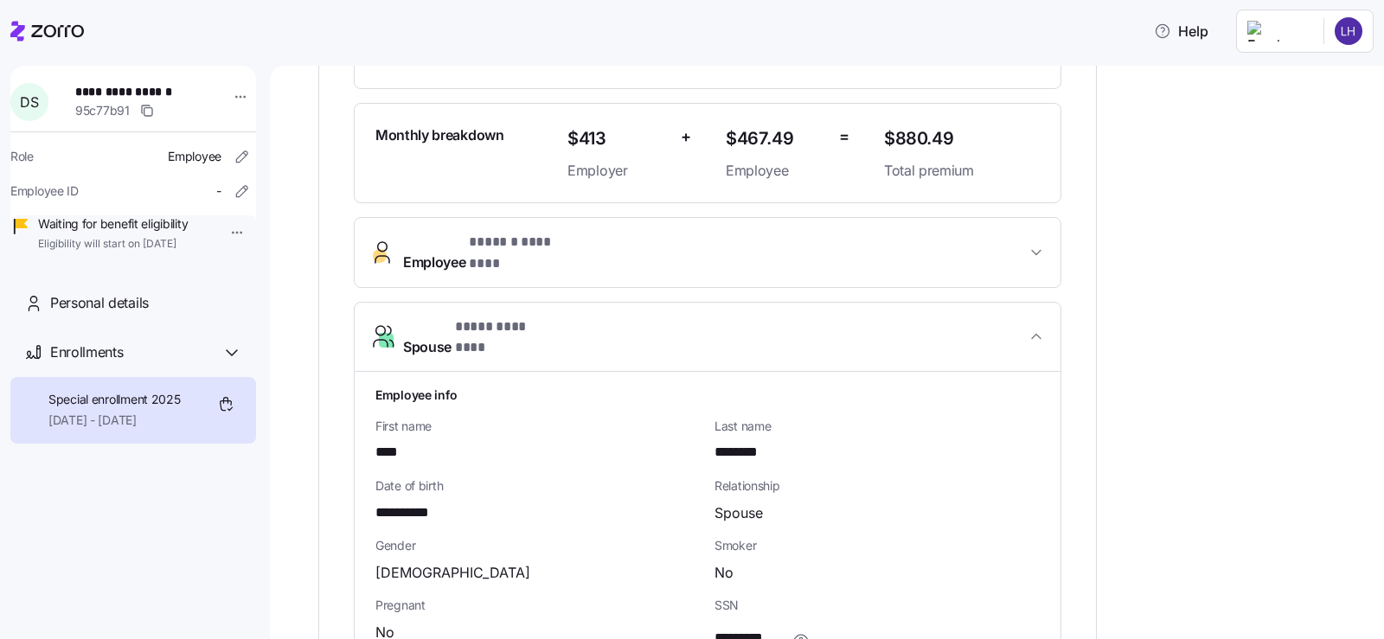
click at [1043, 323] on button "Spouse * **** ******** *" at bounding box center [708, 338] width 706 height 70
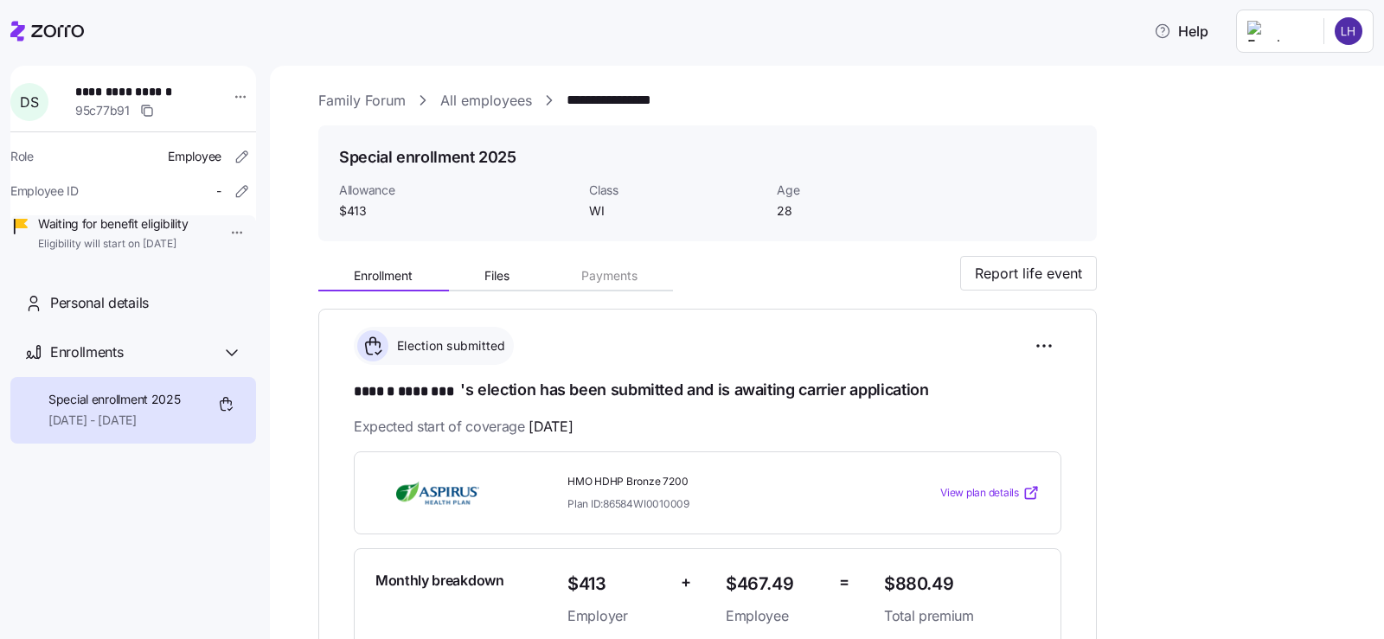
scroll to position [0, 0]
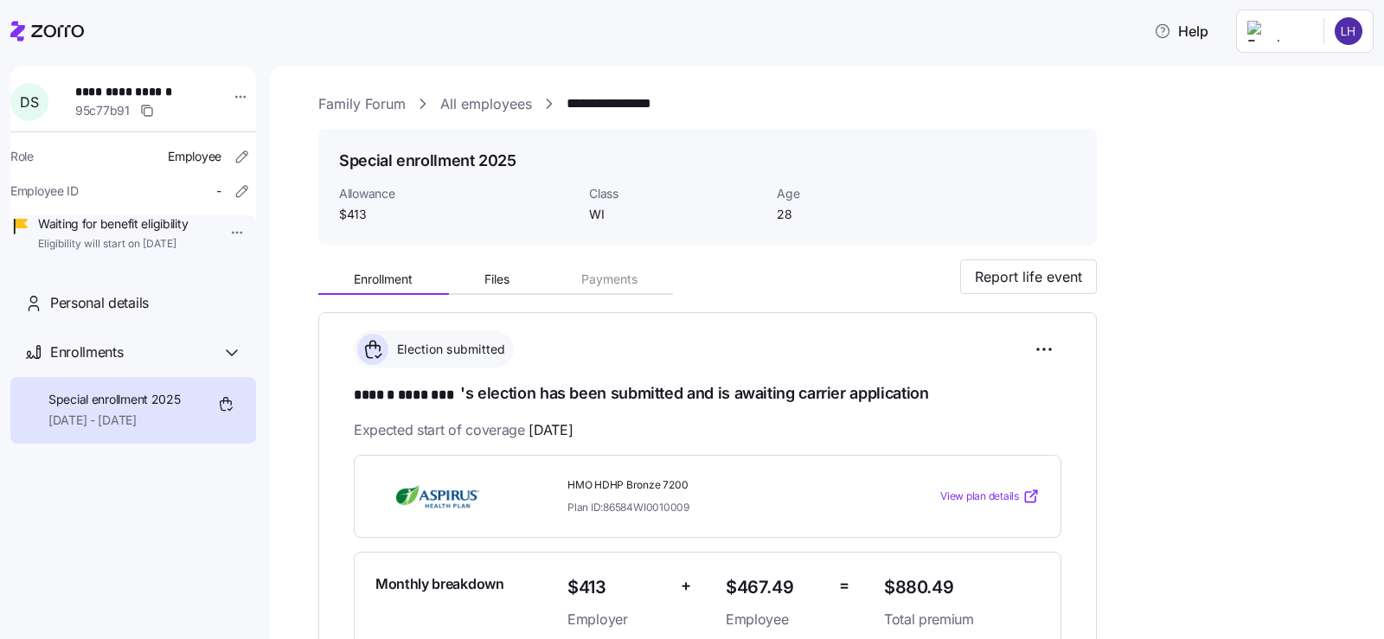
click at [230, 238] on html "**********" at bounding box center [692, 314] width 1384 height 629
click at [260, 372] on html "**********" at bounding box center [692, 314] width 1384 height 629
click at [233, 355] on icon at bounding box center [232, 352] width 10 height 5
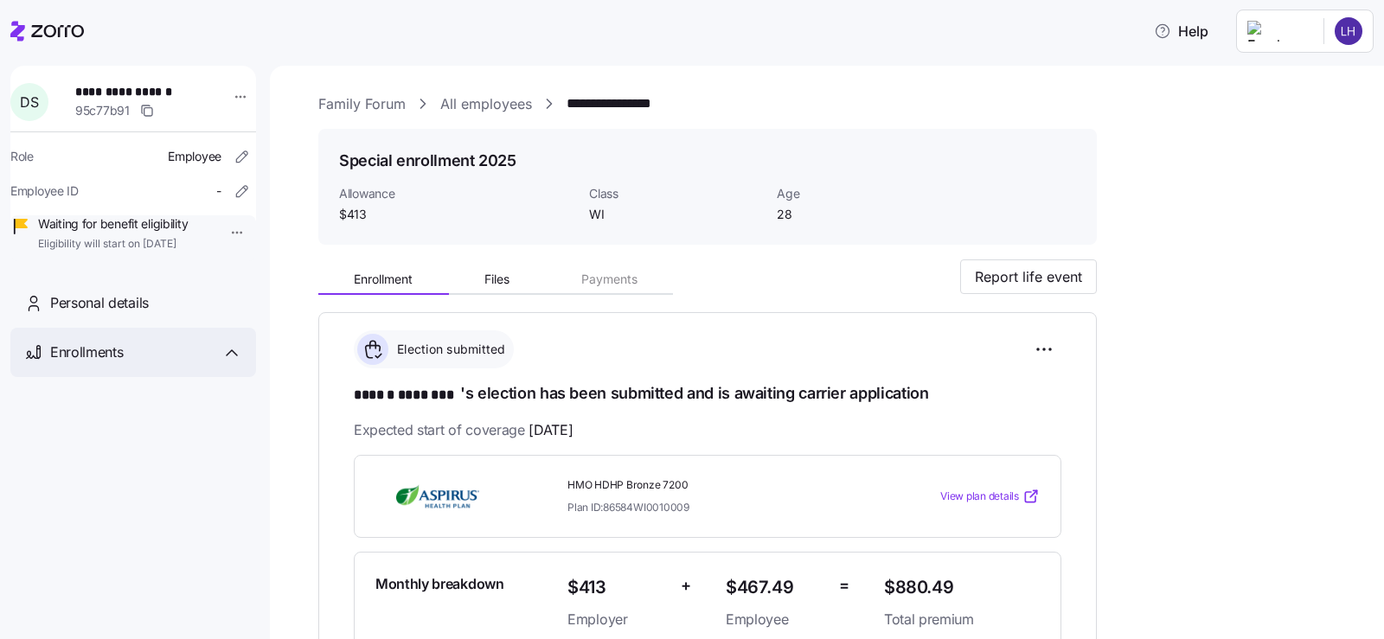
click at [233, 363] on icon at bounding box center [231, 352] width 21 height 21
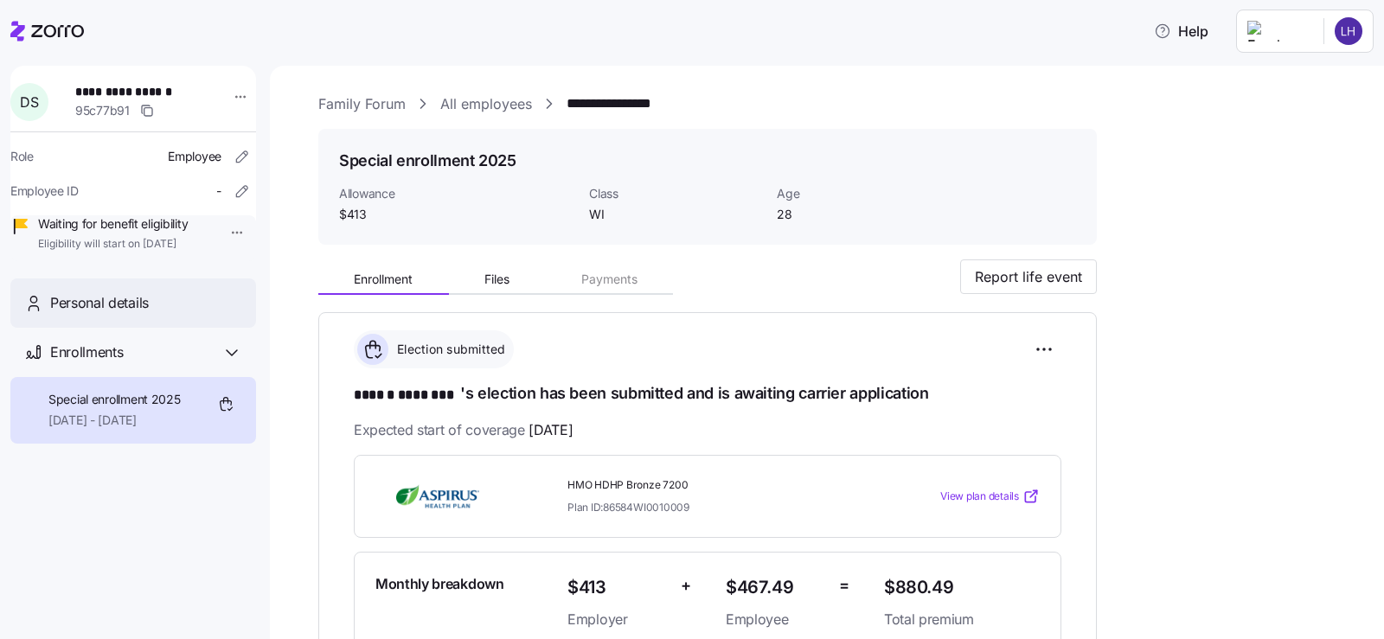
click at [95, 314] on span "Personal details" at bounding box center [99, 303] width 99 height 22
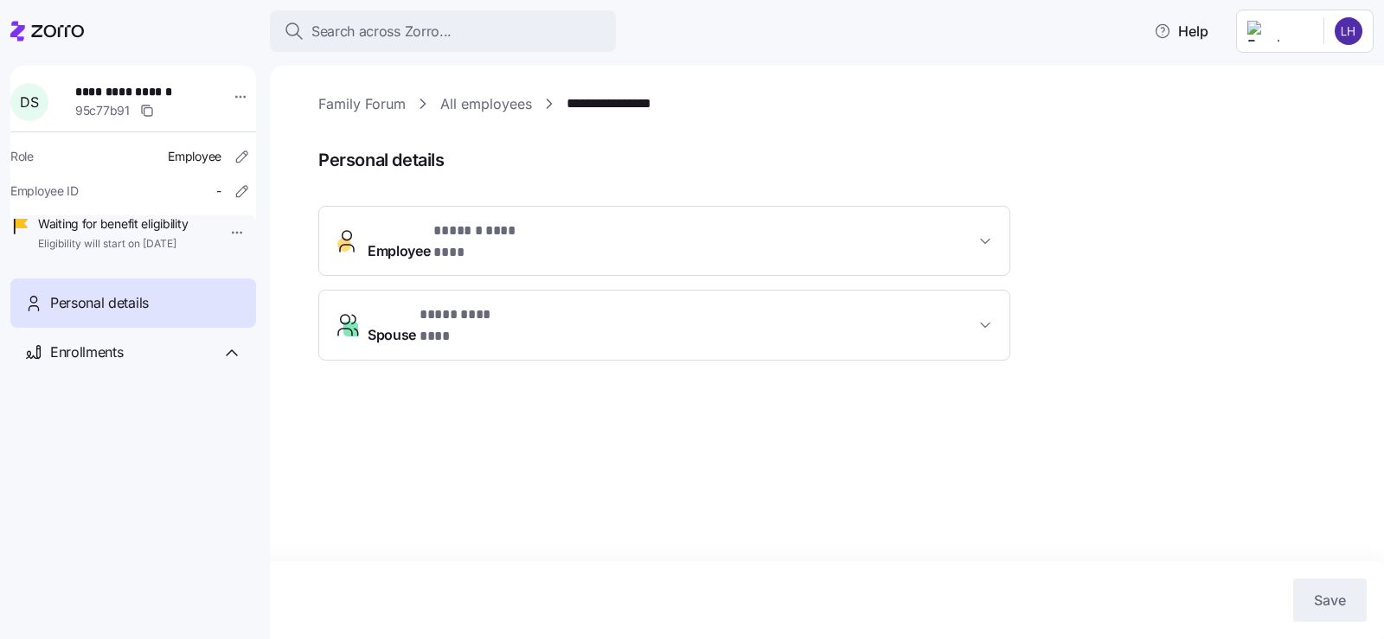
click at [575, 310] on span "Spouse * **** ******** *" at bounding box center [671, 325] width 607 height 42
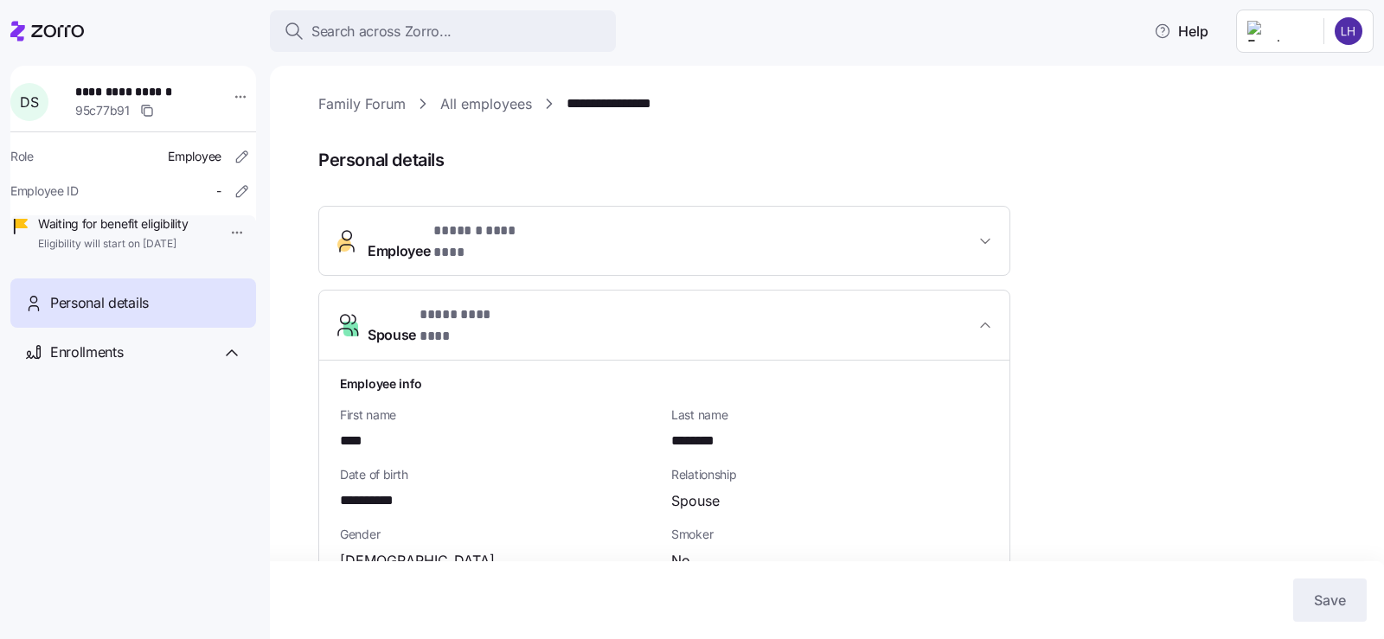
click at [576, 310] on span "Spouse * **** ******** *" at bounding box center [671, 325] width 607 height 42
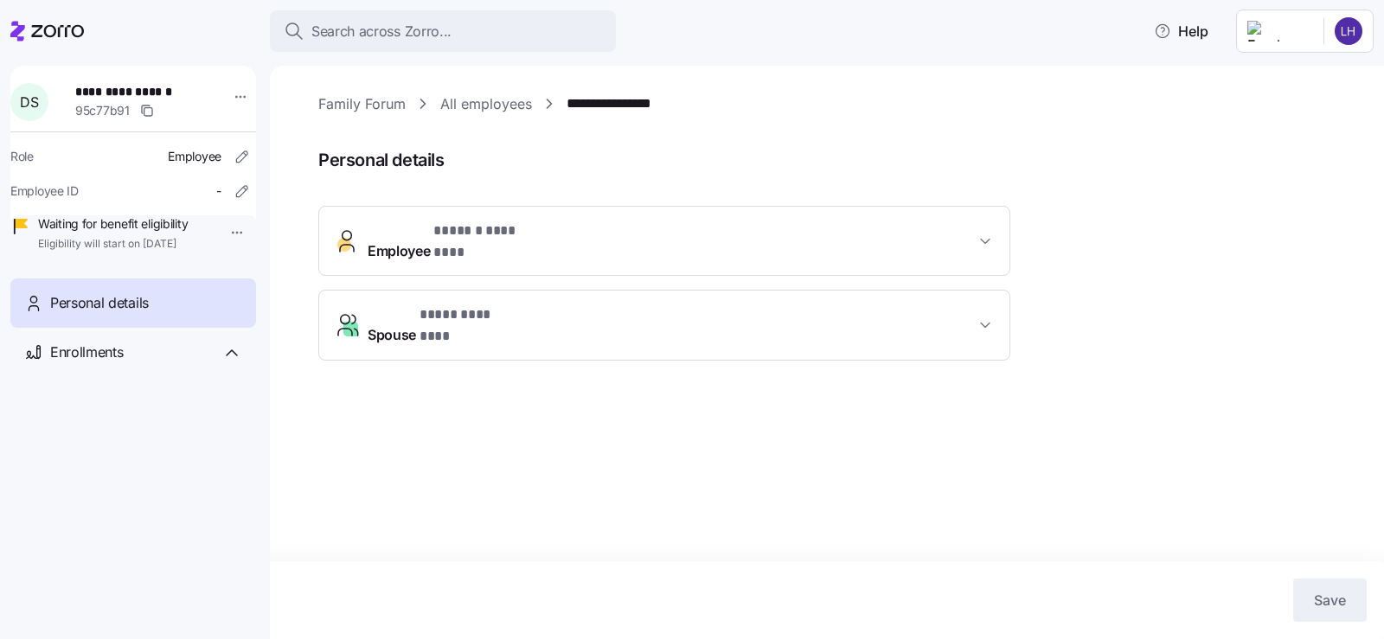
click at [543, 237] on span "* ****** ******** *" at bounding box center [490, 232] width 114 height 22
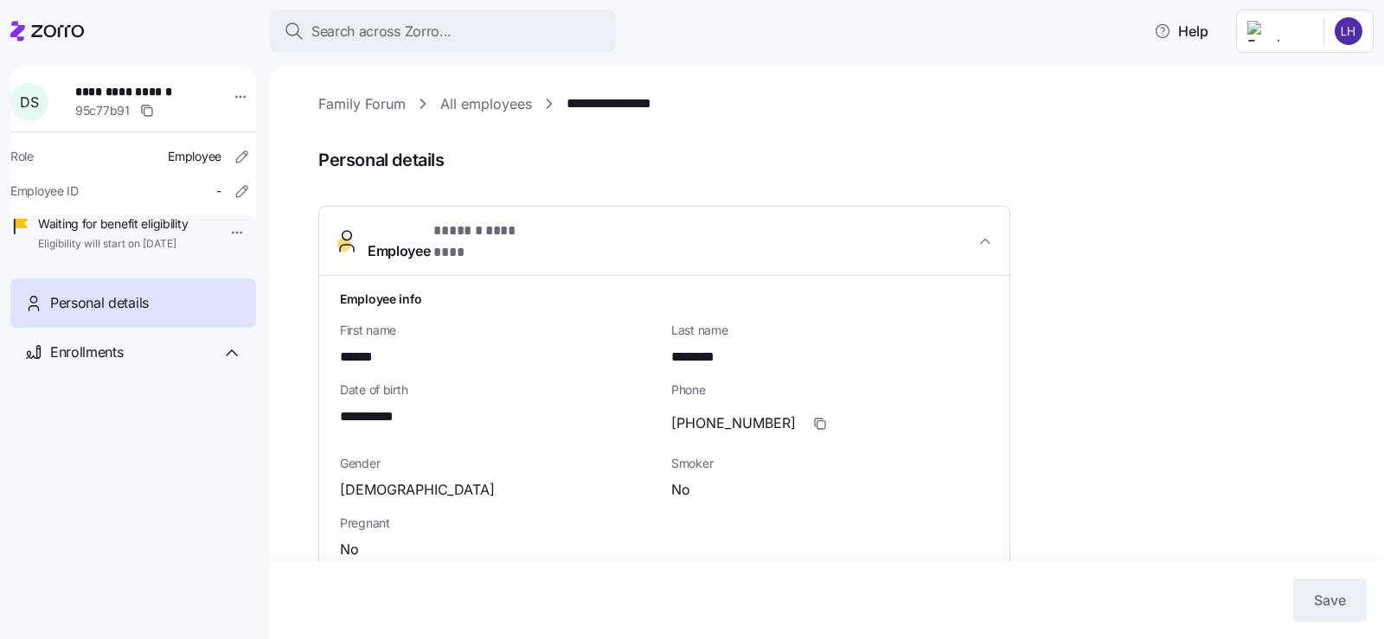
click at [543, 237] on span "* ****** ******** *" at bounding box center [490, 232] width 114 height 22
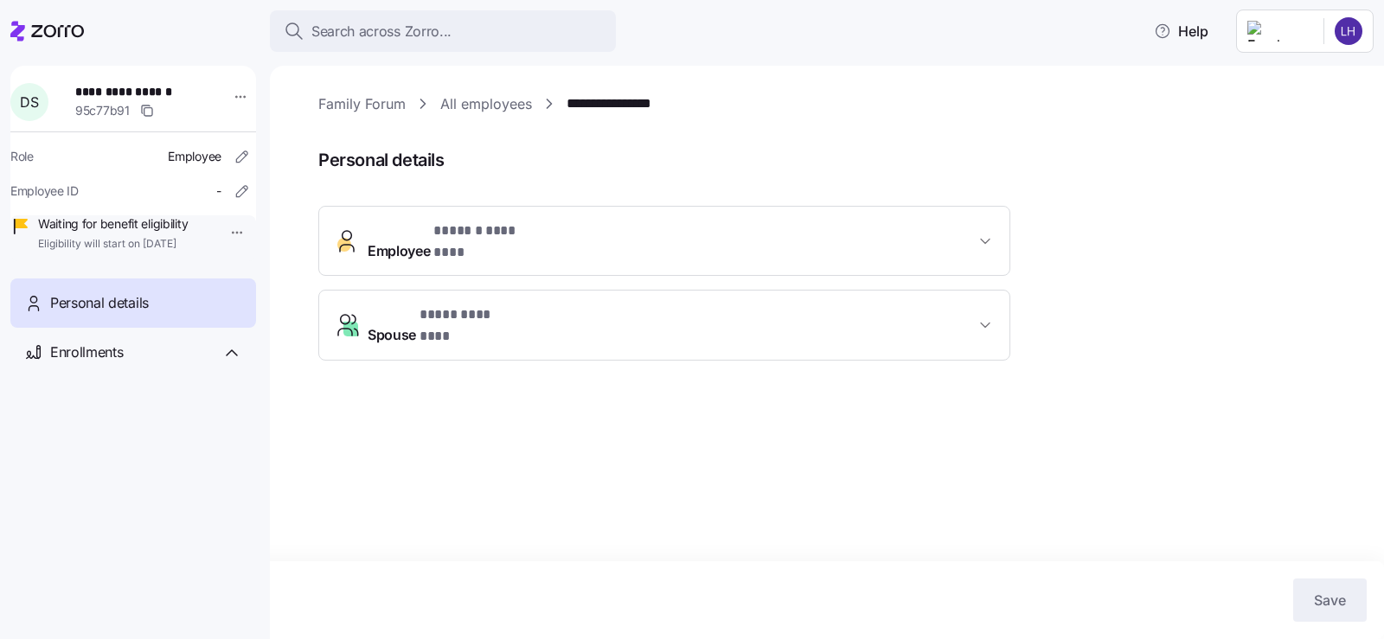
click at [1133, 106] on div "**********" at bounding box center [838, 104] width 1041 height 22
